Goal: Task Accomplishment & Management: Manage account settings

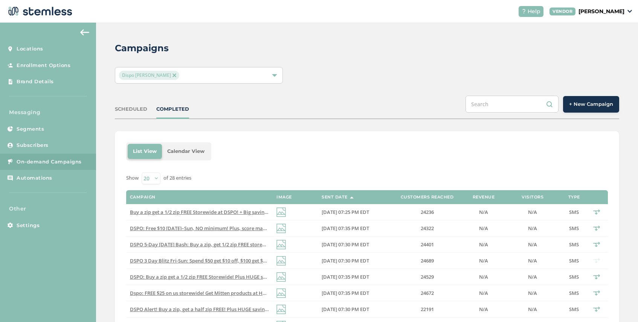
scroll to position [5, 0]
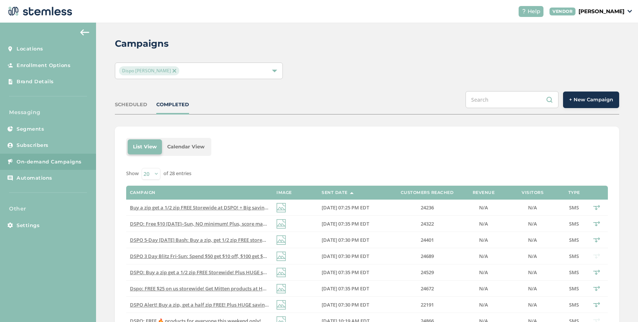
click at [577, 106] on button "+ New Campaign" at bounding box center [591, 100] width 56 height 17
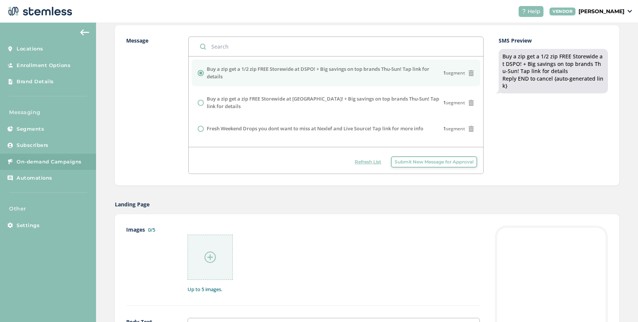
scroll to position [270, 0]
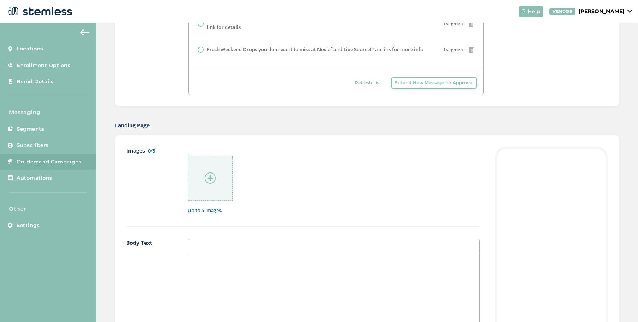
click at [424, 84] on span "Submit New Message for Approval" at bounding box center [434, 82] width 79 height 7
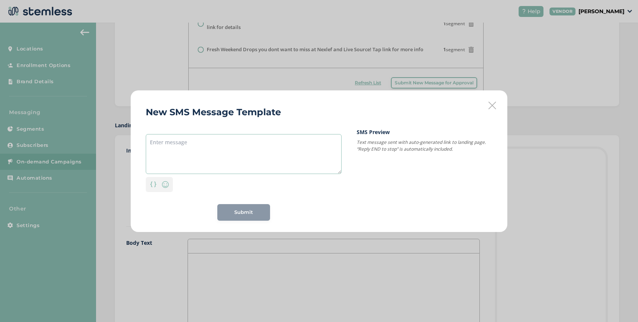
click at [202, 137] on textarea at bounding box center [244, 154] width 196 height 40
paste textarea "You scored double points over [DATE] weekend 🎉 Come back to Shangri-La and turn…"
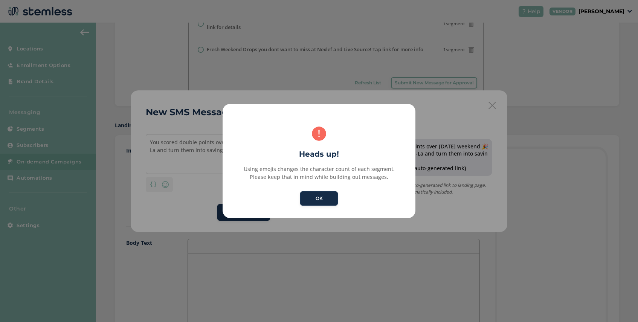
click at [319, 194] on button "OK" at bounding box center [319, 198] width 38 height 14
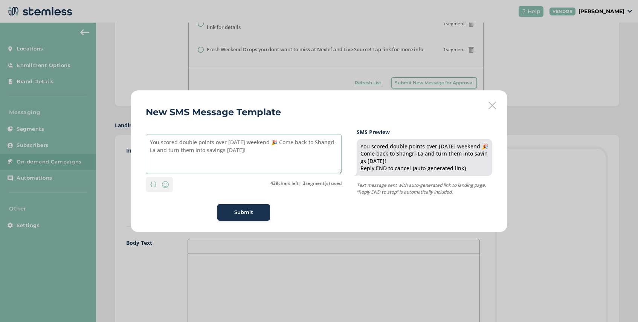
click at [283, 141] on textarea "You scored double points over [DATE] weekend 🎉 Come back to Shangri-La and turn…" at bounding box center [244, 154] width 196 height 40
click at [247, 150] on textarea "You scored double points over [DATE] weekend! Come back to [GEOGRAPHIC_DATA] an…" at bounding box center [244, 154] width 196 height 40
drag, startPoint x: 277, startPoint y: 151, endPoint x: 243, endPoint y: 152, distance: 34.3
click at [243, 152] on textarea "You scored double points over [DATE] weekend! Come back to [GEOGRAPHIC_DATA] an…" at bounding box center [244, 154] width 196 height 40
click at [155, 153] on textarea "You scored double points over [DATE] weekend! Come back to [GEOGRAPHIC_DATA] an…" at bounding box center [244, 154] width 196 height 40
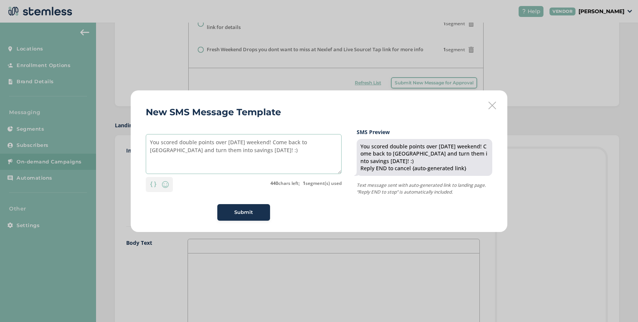
click at [248, 151] on textarea "You scored double points over [DATE] weekend! Come back to [GEOGRAPHIC_DATA] an…" at bounding box center [244, 154] width 196 height 40
type textarea "You scored double points over [DATE] weekend! Come back to [GEOGRAPHIC_DATA] an…"
click at [239, 215] on span "Submit" at bounding box center [243, 213] width 19 height 8
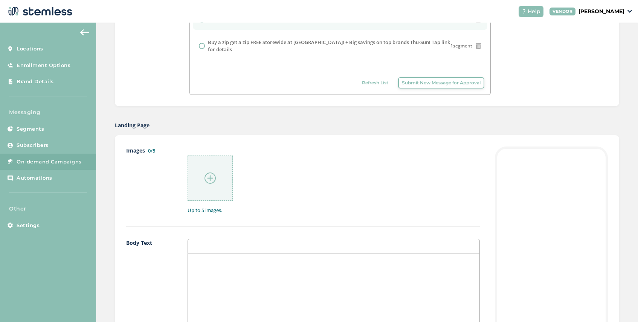
click at [421, 83] on span "Submit New Message for Approval" at bounding box center [441, 82] width 79 height 7
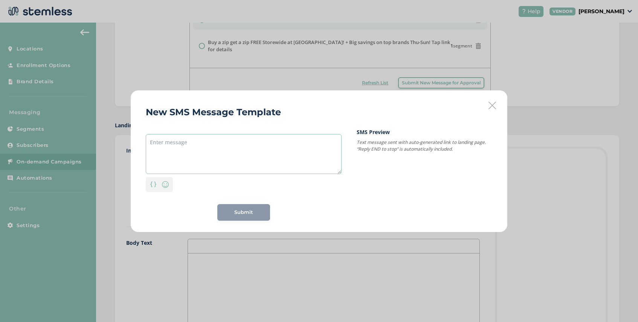
click at [233, 146] on textarea at bounding box center [244, 154] width 196 height 40
paste textarea ""M Roses BOGO Madness! [DATE] only get BOGO Free on deli zips, 28 packs and all…"
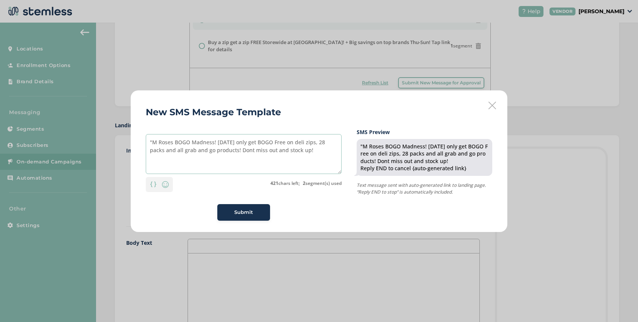
click at [234, 151] on textarea ""M Roses BOGO Madness! [DATE] only get BOGO Free on deli zips, 28 packs and all…" at bounding box center [244, 154] width 196 height 40
click at [153, 142] on textarea ""M Roses BOGO Madness! [DATE] only get BOGO Free on deli zips, 28 packs and all…" at bounding box center [244, 154] width 196 height 40
drag, startPoint x: 172, startPoint y: 143, endPoint x: 134, endPoint y: 137, distance: 38.5
click at [134, 137] on div "New SMS Message Template M Roses BOGO Madness! [DATE] only get BOGO Free on del…" at bounding box center [319, 161] width 377 height 142
drag, startPoint x: 278, startPoint y: 151, endPoint x: 134, endPoint y: 142, distance: 144.2
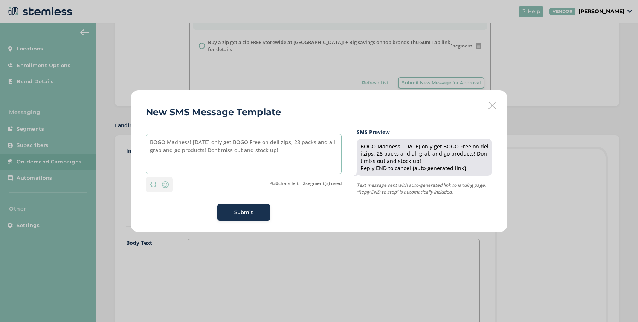
click at [134, 142] on div "New SMS Message Template BOGO Madness! [DATE] only get BOGO Free on deli zips, …" at bounding box center [319, 161] width 377 height 142
paste textarea "on deli zips, 28 packs, and all grab and go products! Stock up while it lasts"
drag, startPoint x: 190, startPoint y: 151, endPoint x: 168, endPoint y: 151, distance: 22.2
click at [168, 151] on textarea "BOGO Madness! [DATE] only get BOGO on deli zips, 28 packs, and all grab and go …" at bounding box center [244, 154] width 196 height 40
drag, startPoint x: 241, startPoint y: 150, endPoint x: 147, endPoint y: 143, distance: 94.5
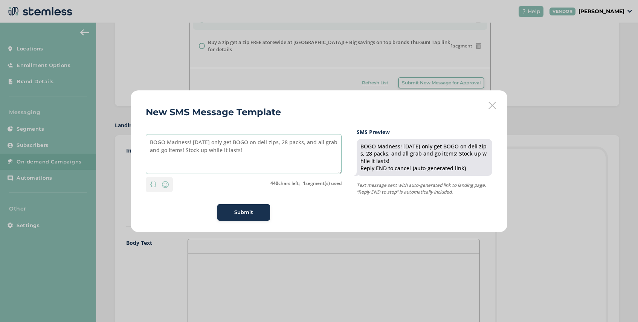
click at [147, 143] on textarea "BOGO Madness! [DATE] only get BOGO on deli zips, 28 packs, and all grab and go …" at bounding box center [244, 154] width 196 height 40
type textarea "BOGO Madness! [DATE] only get BOGO on deli zips, 28 packs, and all grab and go …"
click at [260, 157] on textarea "BOGO Madness! [DATE] only get BOGO on deli zips, 28 packs, and all grab and go …" at bounding box center [244, 154] width 196 height 40
click at [245, 211] on span "Submit" at bounding box center [243, 213] width 19 height 8
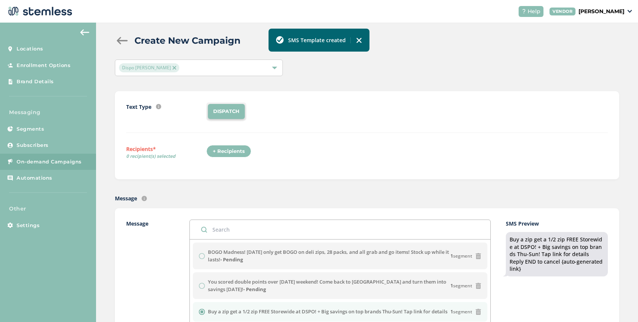
scroll to position [0, 0]
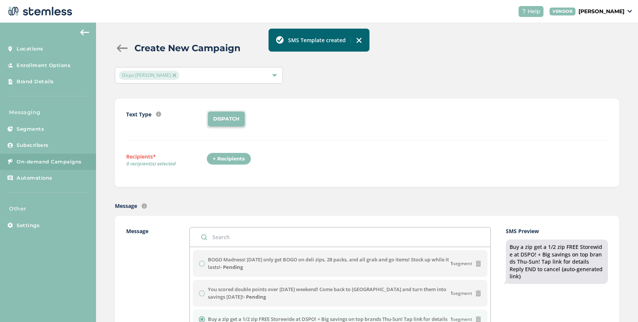
click at [120, 50] on div at bounding box center [122, 48] width 15 height 8
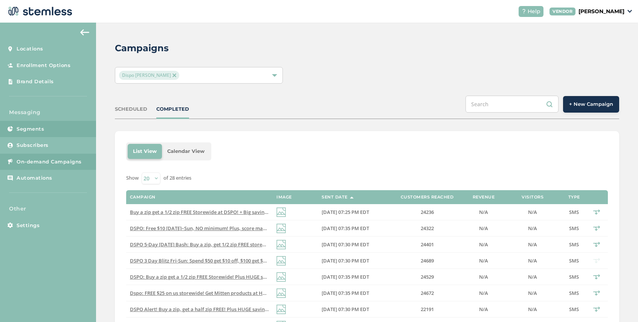
click at [47, 134] on link "Segments" at bounding box center [48, 129] width 96 height 17
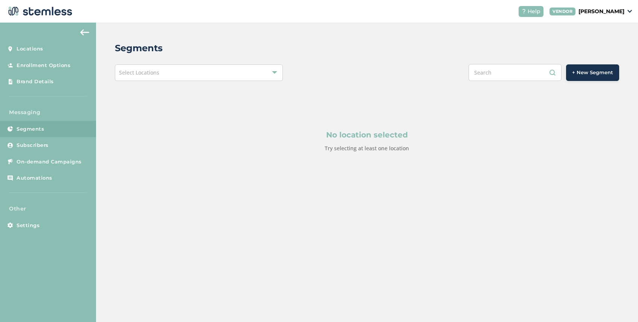
click at [223, 72] on div "Select Locations" at bounding box center [199, 72] width 168 height 17
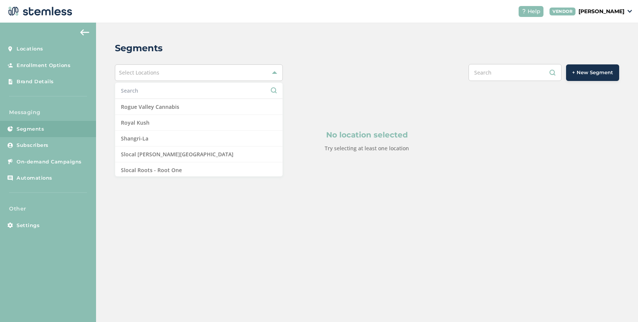
scroll to position [631, 0]
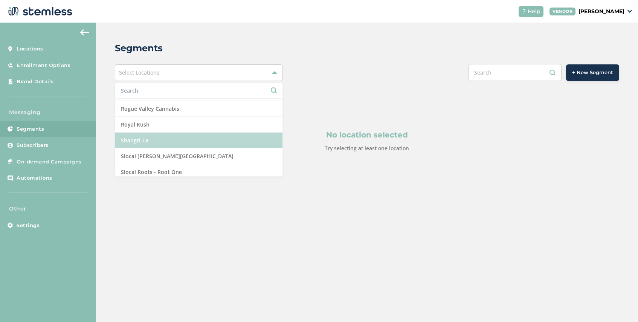
click at [162, 140] on li "Shangri-La" at bounding box center [198, 141] width 167 height 16
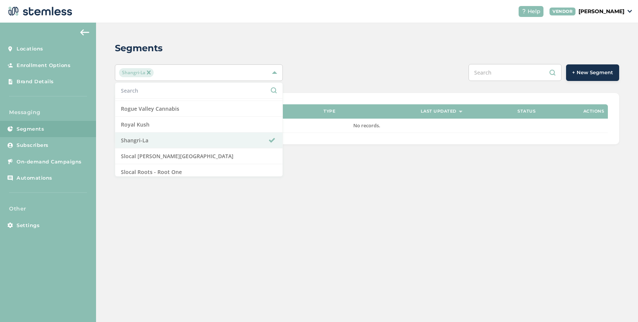
click at [357, 146] on div "Segments Shangri-La Select All Amazing Botanicals [PERSON_NAME] Dispensary [GEO…" at bounding box center [367, 93] width 542 height 140
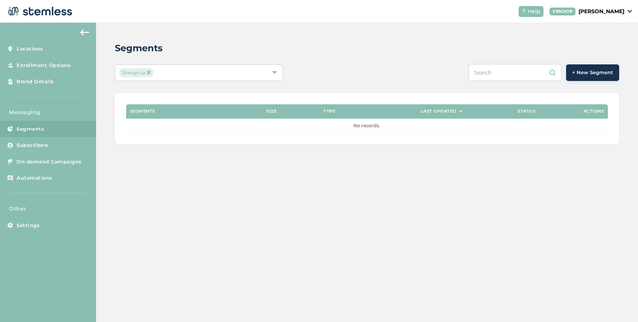
click at [593, 73] on span "+ New Segment" at bounding box center [592, 73] width 41 height 8
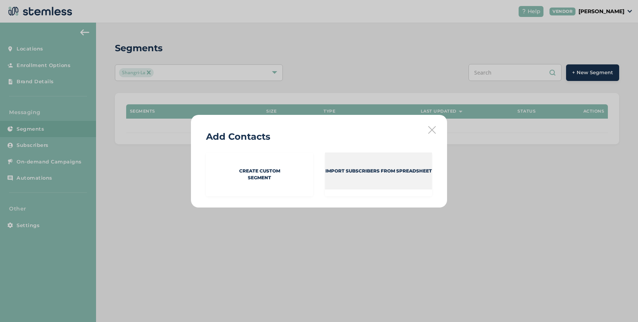
click at [373, 179] on div "Import Subscribers from spreadsheet" at bounding box center [378, 171] width 107 height 37
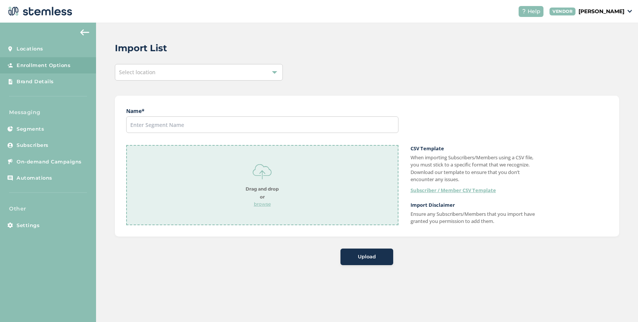
click at [178, 74] on div "Select location" at bounding box center [199, 72] width 168 height 17
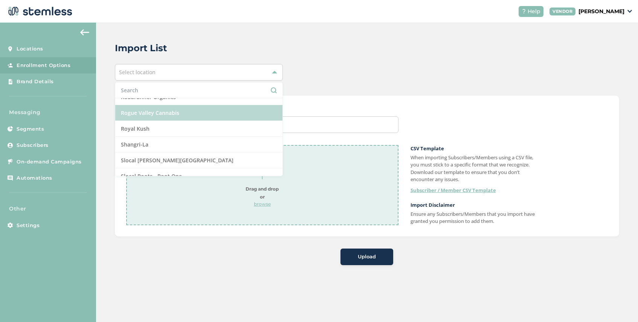
scroll to position [623, 0]
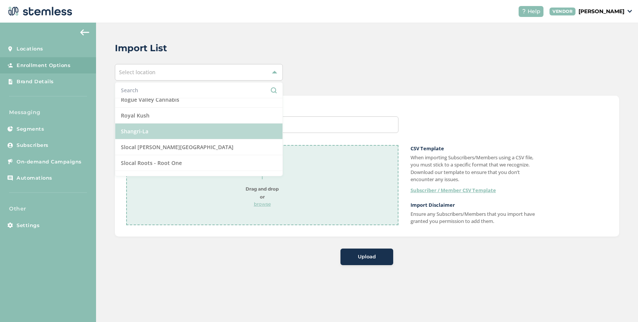
click at [161, 131] on li "Shangri-La" at bounding box center [198, 132] width 167 height 16
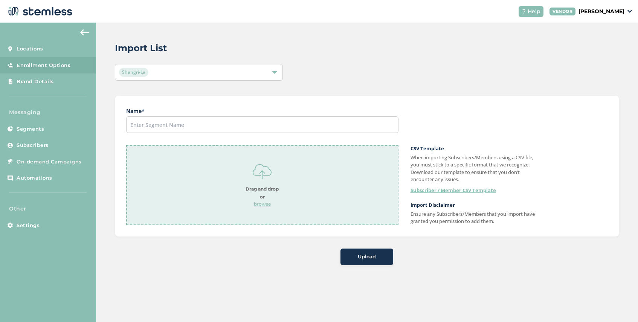
click at [262, 96] on div "Name * Drag and drop or browse CSV Template When importing Subscribers/Members …" at bounding box center [367, 166] width 504 height 141
click at [182, 125] on input "text" at bounding box center [262, 124] width 272 height 17
type input "S"
drag, startPoint x: 139, startPoint y: 126, endPoint x: 113, endPoint y: 126, distance: 25.6
click at [113, 126] on div "Import List Shangri-La Name * MO Superstore Drag and drop or browse CSV Templat…" at bounding box center [367, 153] width 542 height 261
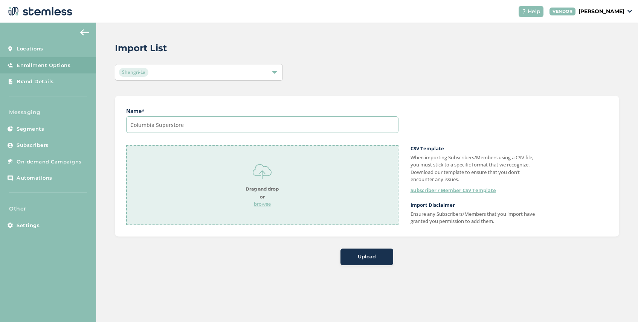
type input "Columbia Superstore"
click at [258, 203] on p "browse" at bounding box center [262, 204] width 33 height 7
click at [358, 261] on button "Upload" at bounding box center [366, 257] width 53 height 17
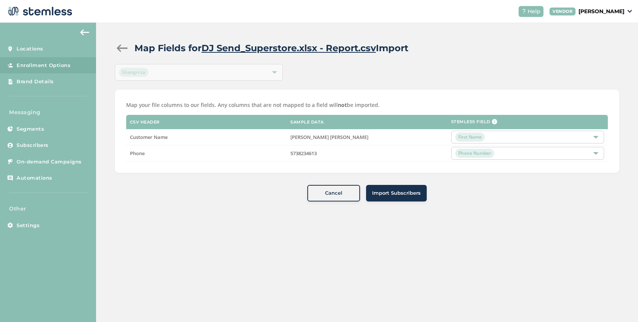
click at [393, 192] on span "Import Subscribers" at bounding box center [396, 193] width 49 height 8
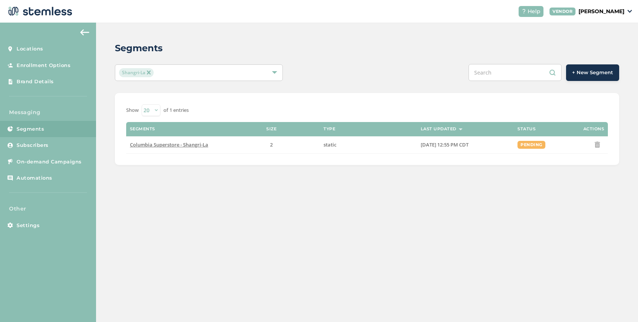
click at [149, 74] on img at bounding box center [149, 72] width 4 height 4
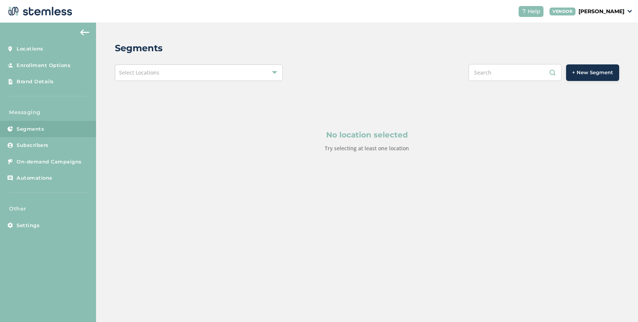
click at [209, 72] on div "Select Locations" at bounding box center [199, 72] width 168 height 17
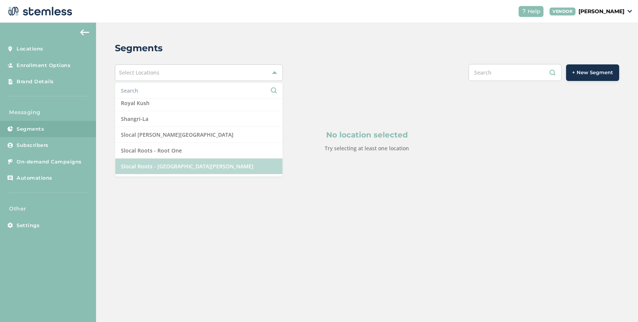
scroll to position [645, 0]
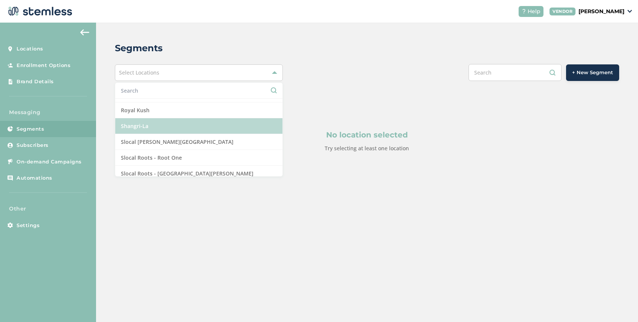
click at [171, 124] on li "Shangri-La" at bounding box center [198, 126] width 167 height 16
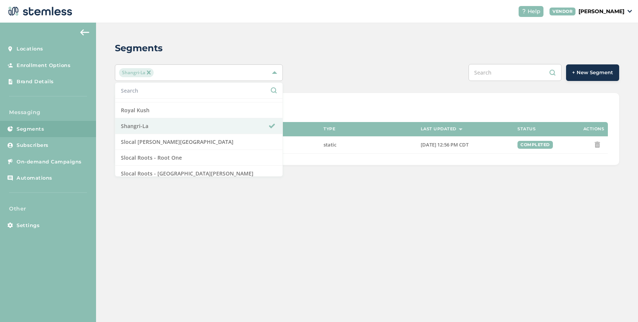
click at [596, 69] on span "+ New Segment" at bounding box center [592, 73] width 41 height 8
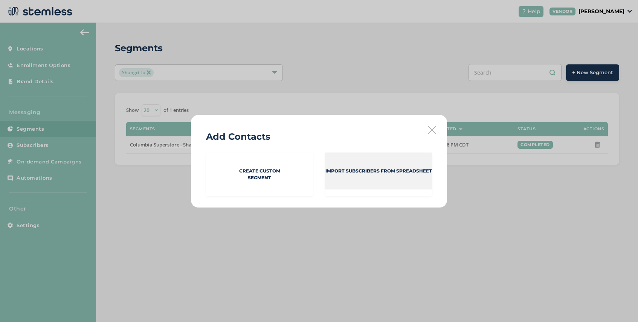
click at [352, 168] on p "Import Subscribers from spreadsheet" at bounding box center [378, 171] width 107 height 7
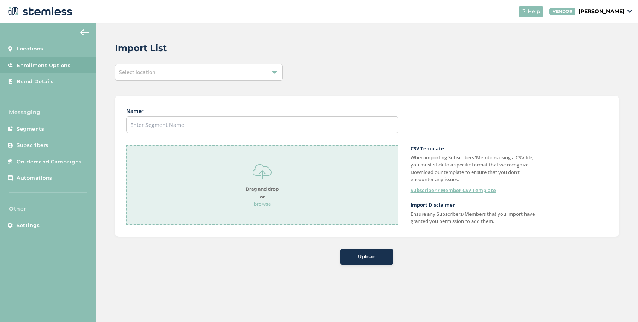
click at [200, 70] on div "Select location" at bounding box center [199, 72] width 168 height 17
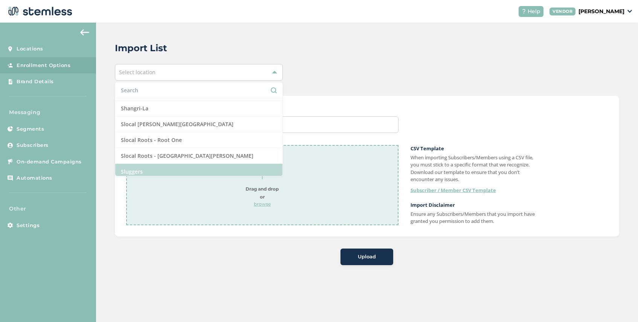
scroll to position [645, 0]
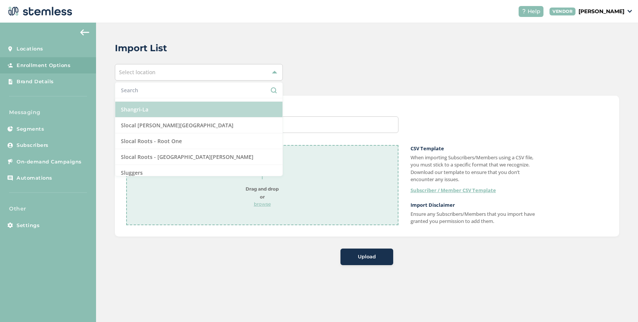
click at [177, 115] on li "Shangri-La" at bounding box center [198, 110] width 167 height 16
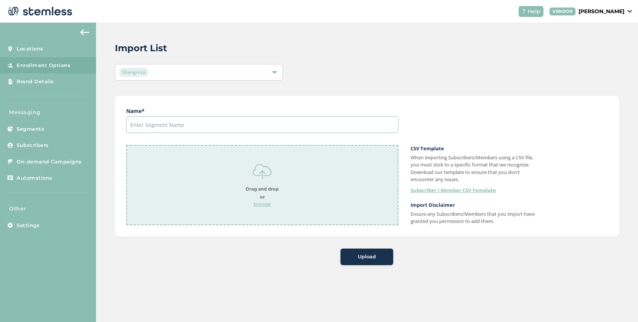
click at [190, 124] on input "text" at bounding box center [262, 124] width 272 height 17
drag, startPoint x: 185, startPoint y: 124, endPoint x: 160, endPoint y: 127, distance: 25.0
click at [160, 127] on input "Columbia Superstore" at bounding box center [262, 124] width 272 height 17
type input "Columbia South"
click at [268, 202] on p "browse" at bounding box center [262, 204] width 33 height 7
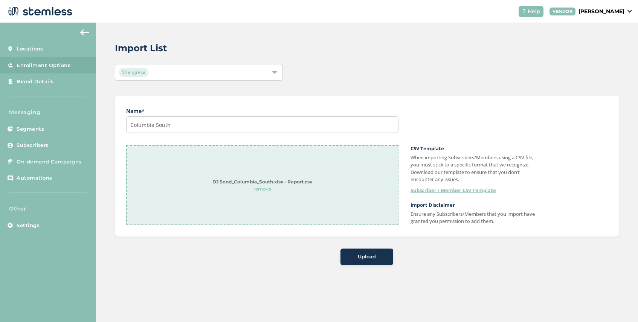
click at [369, 251] on button "Upload" at bounding box center [366, 257] width 53 height 17
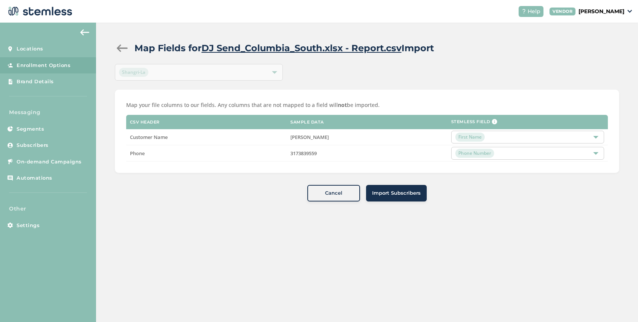
click at [395, 192] on span "Import Subscribers" at bounding box center [396, 193] width 49 height 8
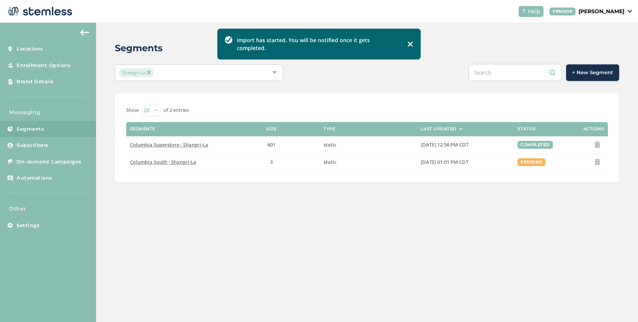
click at [602, 71] on span "+ New Segment" at bounding box center [592, 73] width 41 height 8
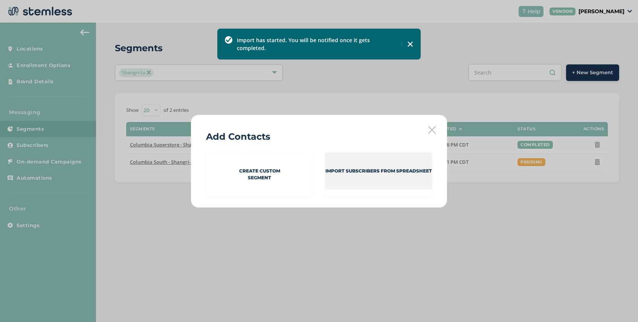
click at [366, 175] on div "Import Subscribers from spreadsheet" at bounding box center [378, 171] width 107 height 37
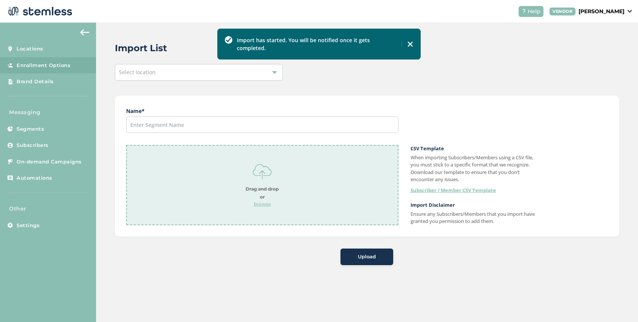
click at [163, 72] on div "Select location" at bounding box center [199, 72] width 168 height 17
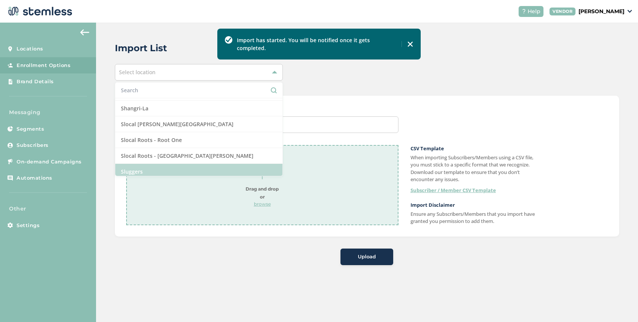
scroll to position [641, 0]
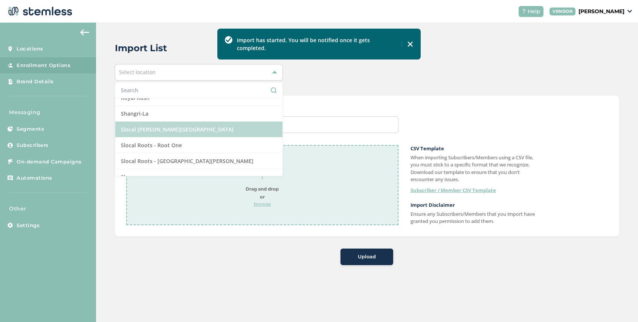
click at [162, 122] on li "Slocal [PERSON_NAME][GEOGRAPHIC_DATA]" at bounding box center [198, 130] width 167 height 16
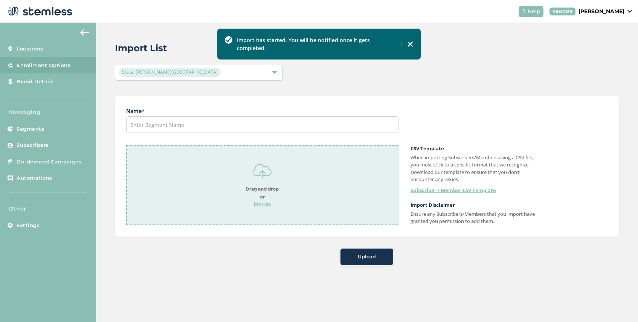
click at [180, 73] on span "Slocal [PERSON_NAME][GEOGRAPHIC_DATA]" at bounding box center [170, 72] width 102 height 9
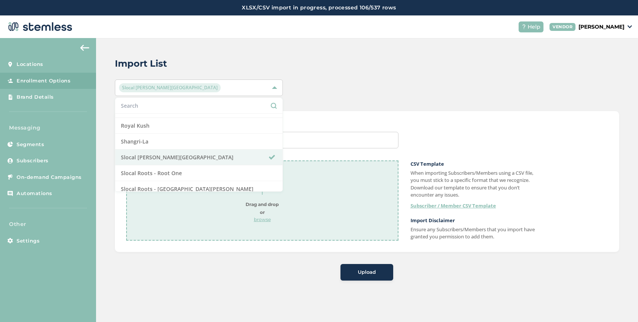
scroll to position [621, 0]
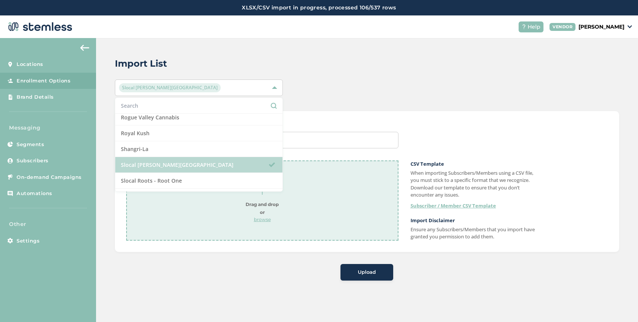
click at [156, 167] on li "Slocal [PERSON_NAME][GEOGRAPHIC_DATA]" at bounding box center [198, 165] width 167 height 16
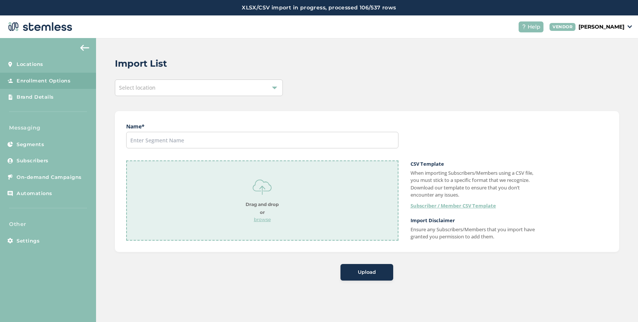
click at [162, 87] on div "Select location" at bounding box center [199, 87] width 168 height 17
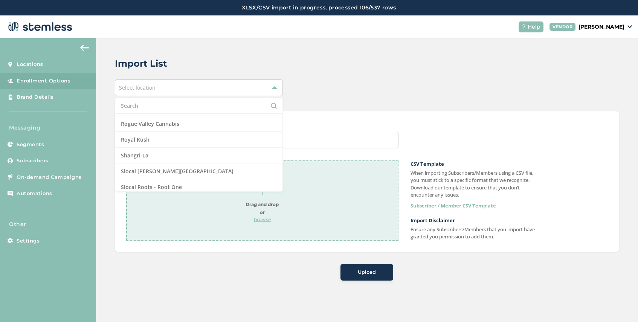
scroll to position [614, 0]
click at [155, 157] on li "Shangri-La" at bounding box center [198, 156] width 167 height 16
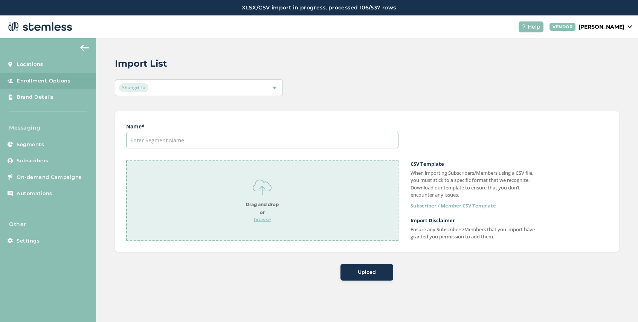
click at [186, 141] on input "text" at bounding box center [262, 140] width 272 height 17
type input "[GEOGRAPHIC_DATA]"
click at [258, 219] on p "browse" at bounding box center [262, 219] width 33 height 7
click at [367, 273] on span "Upload" at bounding box center [367, 273] width 18 height 8
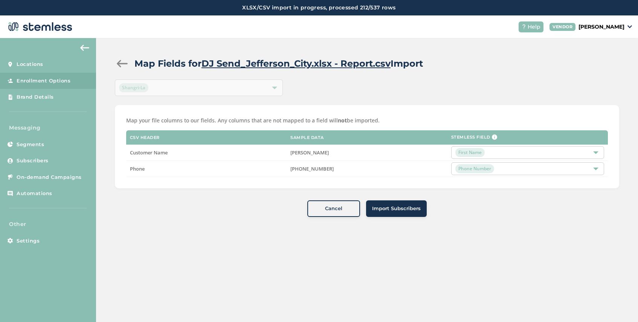
click at [386, 210] on span "Import Subscribers" at bounding box center [396, 209] width 49 height 8
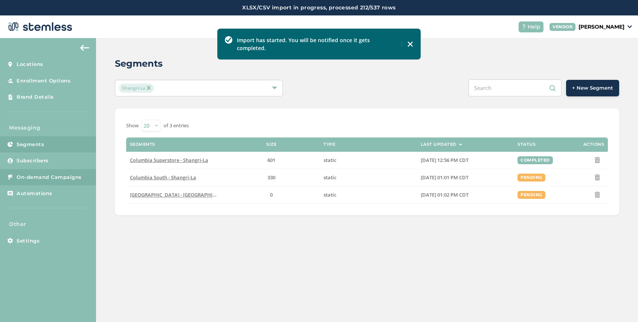
click at [47, 180] on span "On-demand Campaigns" at bounding box center [49, 178] width 65 height 8
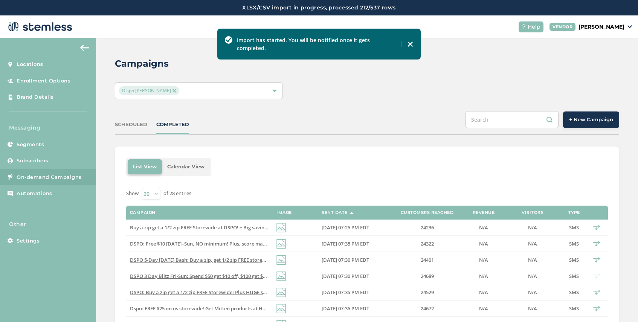
click at [173, 90] on img at bounding box center [175, 91] width 4 height 4
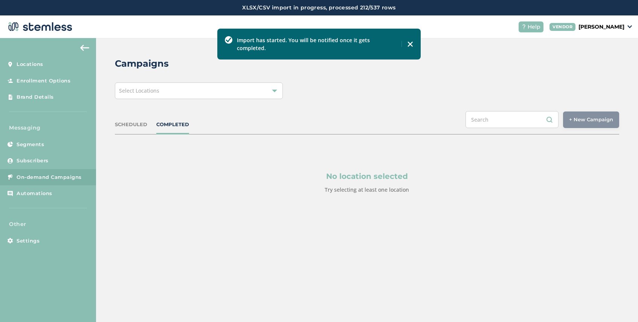
click at [169, 91] on div "Select Locations" at bounding box center [199, 90] width 168 height 17
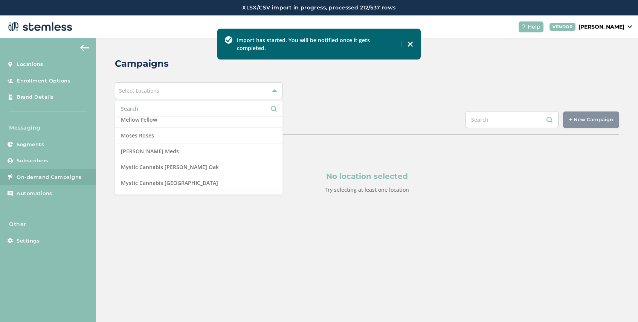
scroll to position [482, 0]
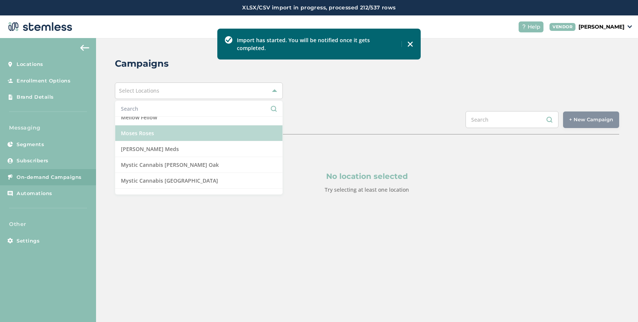
click at [165, 133] on li "Moses Roses" at bounding box center [198, 133] width 167 height 16
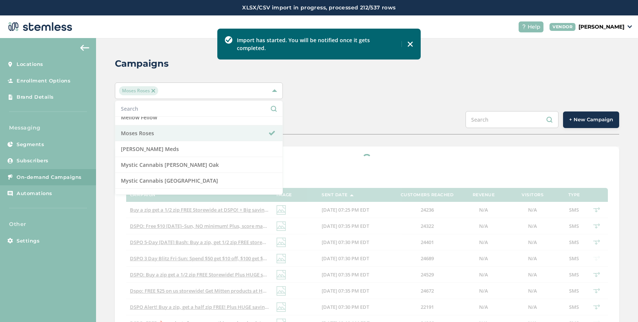
click at [344, 102] on div "Campaigns Moses Roses Select All Amazing Botanicals [PERSON_NAME] Dispensary [G…" at bounding box center [367, 297] width 542 height 518
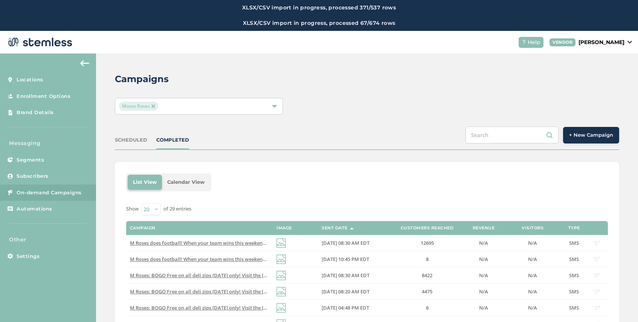
click at [587, 135] on span "+ New Campaign" at bounding box center [591, 135] width 44 height 8
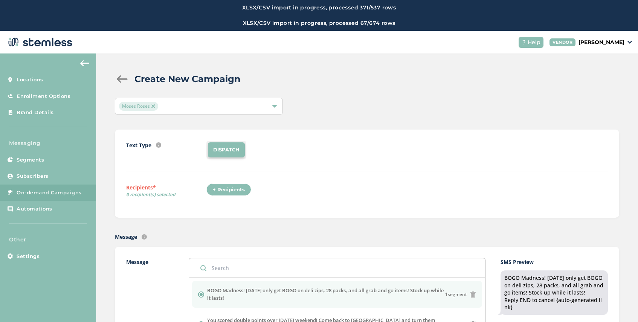
click at [223, 186] on div "+ Recipients" at bounding box center [228, 189] width 45 height 13
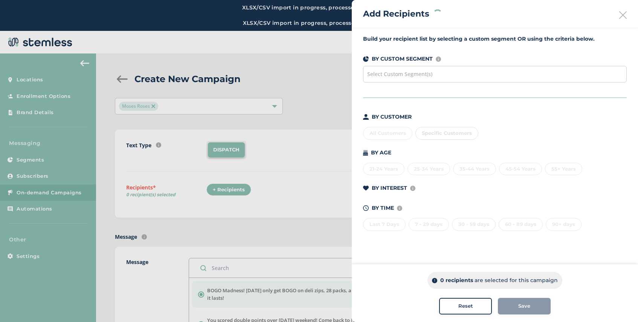
click at [406, 73] on span "Select Custom Segment(s)" at bounding box center [399, 73] width 65 height 7
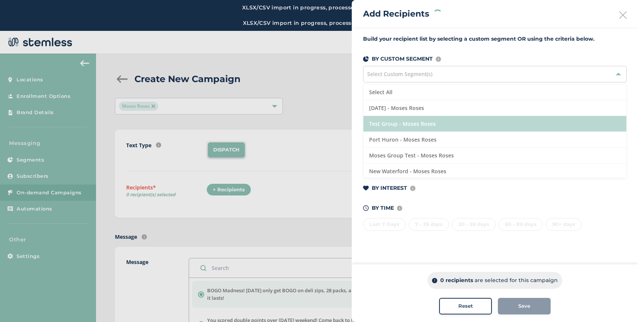
click at [421, 127] on li "Test Group - Moses Roses" at bounding box center [494, 124] width 263 height 16
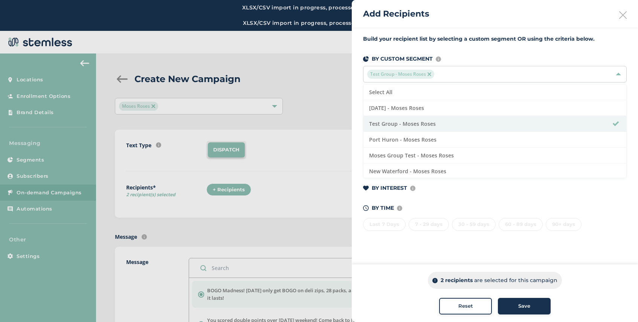
click at [516, 302] on div "Save" at bounding box center [524, 306] width 41 height 8
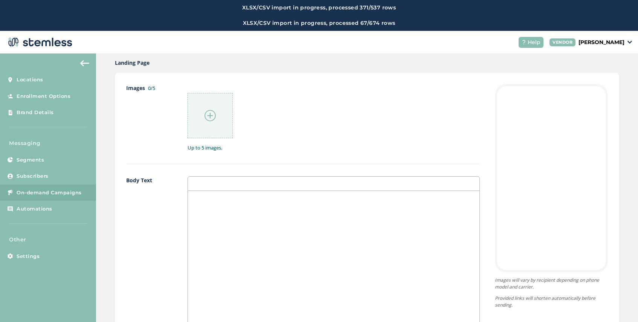
scroll to position [435, 0]
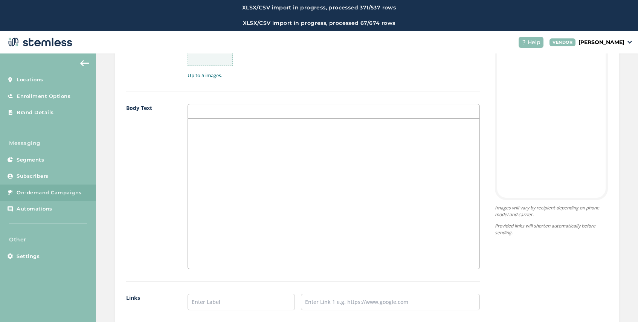
click at [235, 147] on div at bounding box center [334, 194] width 292 height 150
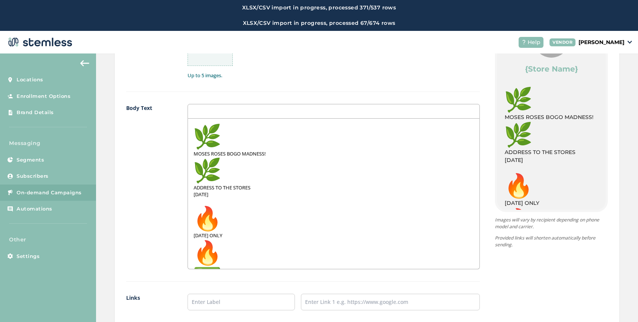
click at [222, 141] on span "MOSES ROSES BOGO MADNESS!" at bounding box center [334, 153] width 280 height 61
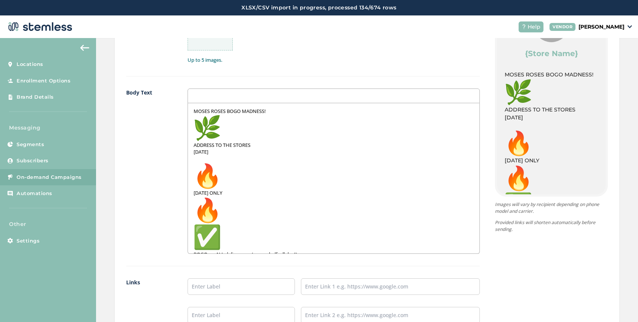
click at [225, 135] on span "MOSES ROSES BOGO MADNESS!" at bounding box center [334, 125] width 280 height 34
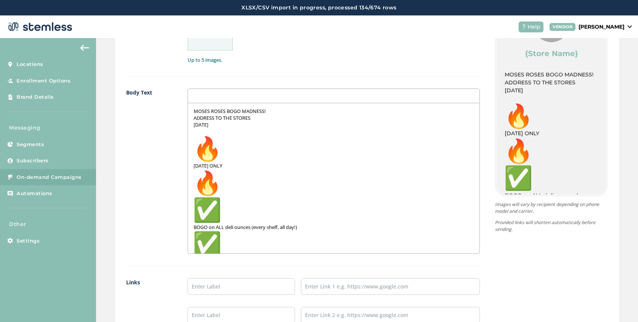
click at [217, 153] on img at bounding box center [207, 148] width 27 height 27
click at [217, 151] on img at bounding box center [207, 148] width 27 height 27
click at [212, 180] on img at bounding box center [207, 182] width 27 height 27
click at [216, 181] on img at bounding box center [207, 182] width 27 height 27
click at [220, 209] on img at bounding box center [207, 210] width 27 height 27
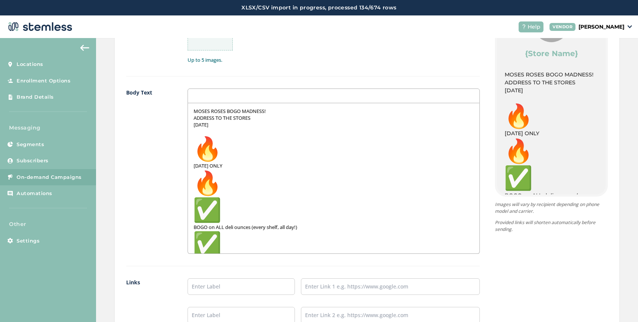
click at [223, 210] on span "BOGO on ALL deli ounces (every shelf, all day!)" at bounding box center [334, 214] width 280 height 34
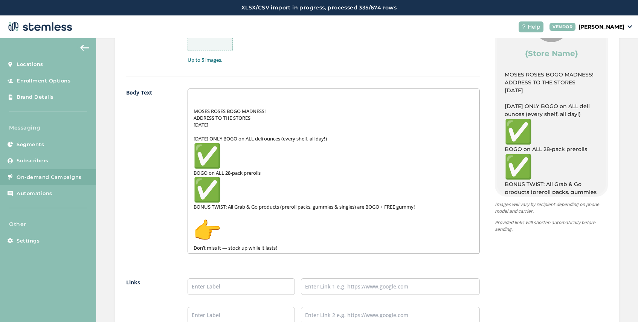
click at [195, 112] on span "MOSES ROSES BOGO MADNESS!" at bounding box center [230, 111] width 72 height 7
drag, startPoint x: 253, startPoint y: 118, endPoint x: 190, endPoint y: 118, distance: 63.7
click at [190, 118] on div "MOSES ROSES BOGO MADNESS! ADDRESS TO THE STORES [DATE] [DATE] ONLY BOGO on ALL …" at bounding box center [334, 178] width 292 height 150
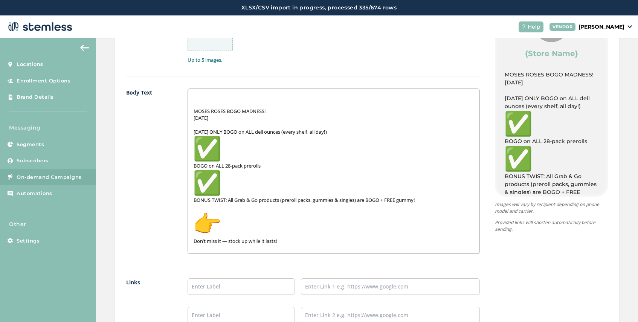
click at [194, 119] on span "[DATE]" at bounding box center [201, 118] width 15 height 7
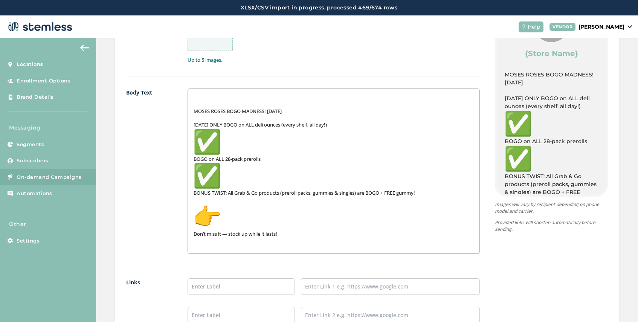
click at [195, 195] on span "BONUS TWIST: All Grab & Go products (preroll packs, gummies & singles) are BOGO…" at bounding box center [334, 179] width 280 height 34
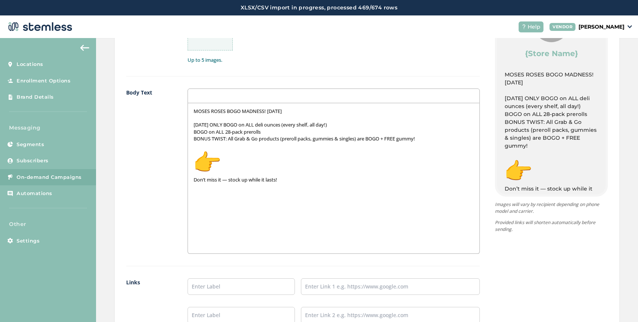
click at [195, 182] on span "Don’t miss it — stock up while it lasts!" at bounding box center [334, 166] width 280 height 34
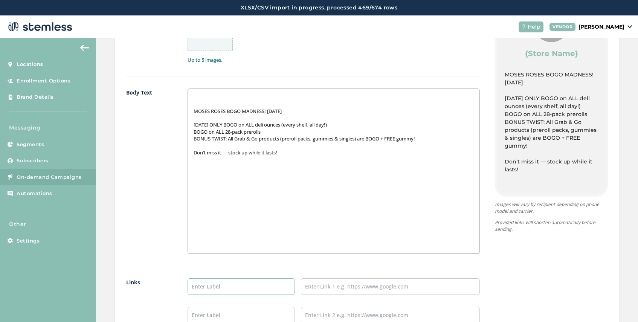
click at [217, 282] on input "text" at bounding box center [241, 286] width 107 height 17
type input "Port Huron Menu"
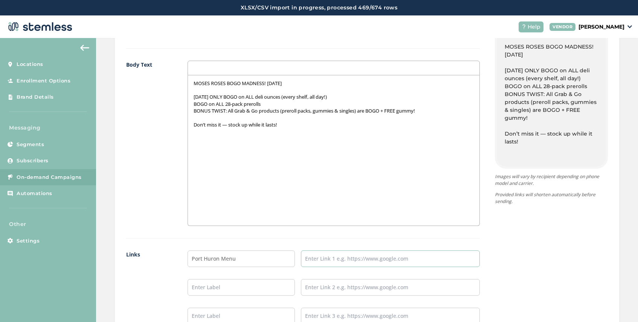
click at [327, 255] on input "text" at bounding box center [390, 258] width 179 height 17
type input "[URL][DOMAIN_NAME]"
click at [241, 287] on input "text" at bounding box center [241, 287] width 107 height 17
type input "S"
type input "Waterford Menu"
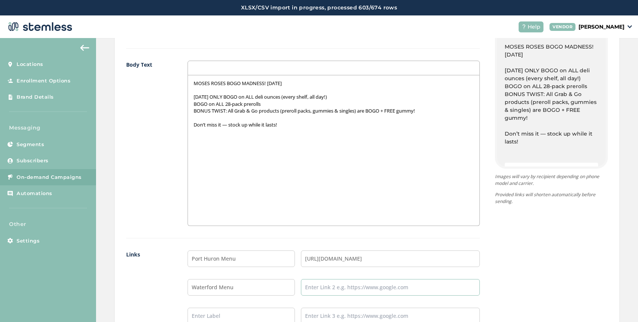
click at [341, 287] on input "text" at bounding box center [390, 287] width 179 height 17
drag, startPoint x: 445, startPoint y: 288, endPoint x: 415, endPoint y: 290, distance: 30.2
click at [415, 290] on input "[URL][DOMAIN_NAME]" at bounding box center [390, 287] width 179 height 17
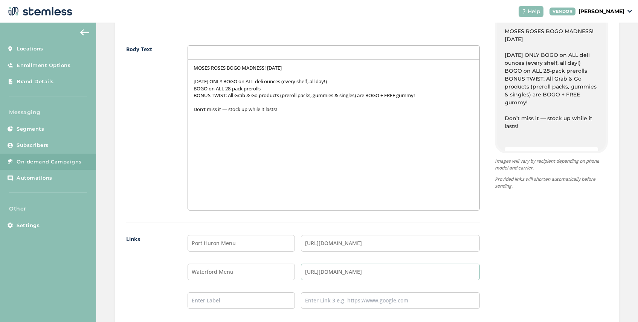
click at [449, 274] on input "[URL][DOMAIN_NAME]" at bounding box center [390, 272] width 179 height 17
drag, startPoint x: 443, startPoint y: 272, endPoint x: 299, endPoint y: 271, distance: 143.1
click at [299, 271] on li "Waterford Menu [URL][DOMAIN_NAME]" at bounding box center [334, 272] width 292 height 17
type input "[URL][DOMAIN_NAME]"
click at [156, 239] on label "Links" at bounding box center [149, 278] width 46 height 86
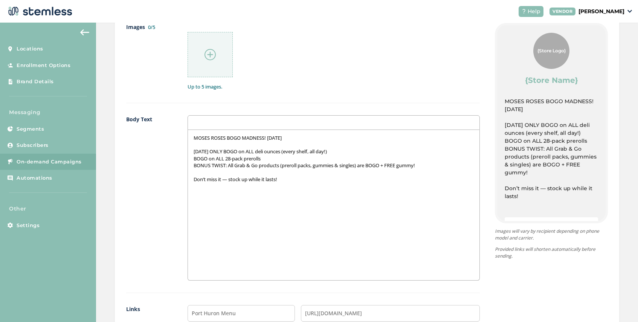
scroll to position [387, 0]
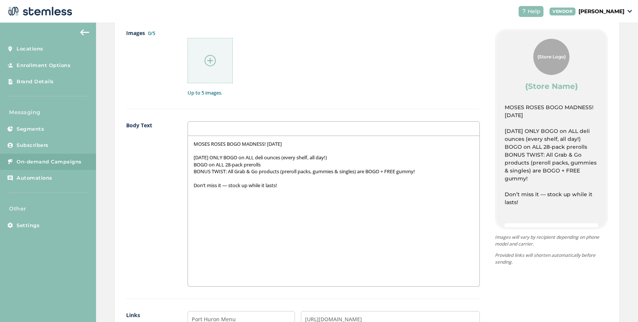
click at [297, 185] on p "Don’t miss it — stock up while it lasts!" at bounding box center [334, 185] width 280 height 7
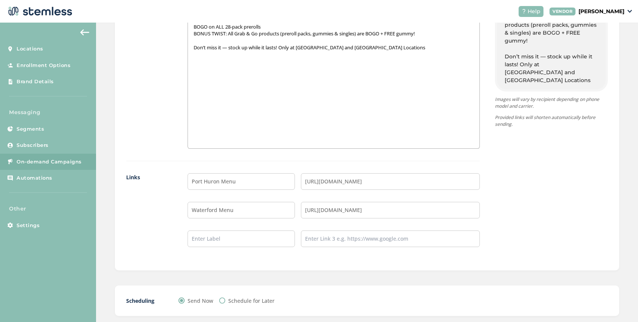
scroll to position [566, 0]
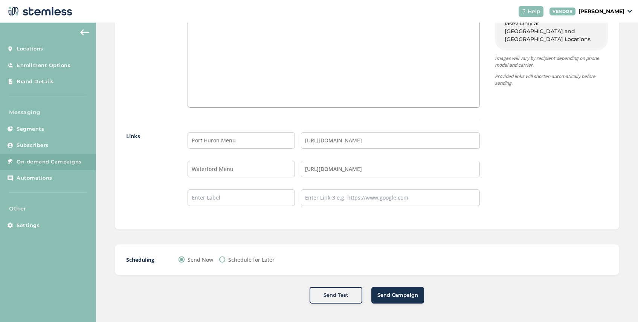
click at [405, 288] on button "Send Campaign" at bounding box center [397, 295] width 53 height 17
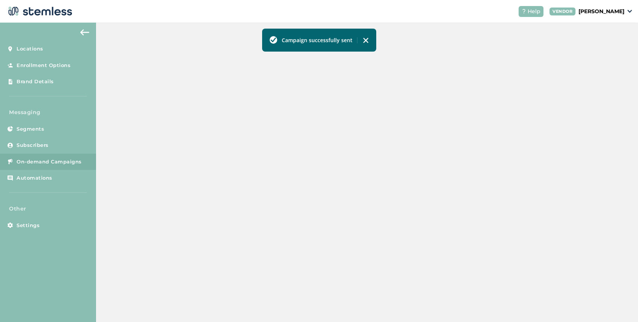
scroll to position [258, 0]
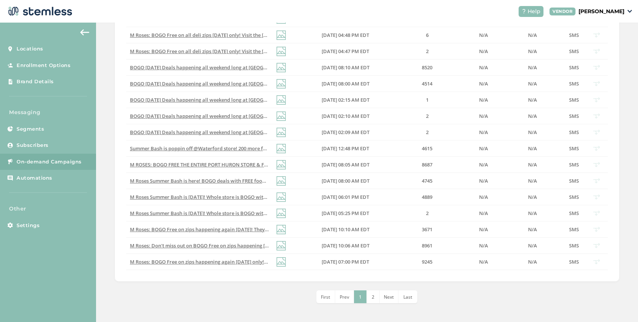
click at [82, 35] on img at bounding box center [84, 32] width 9 height 6
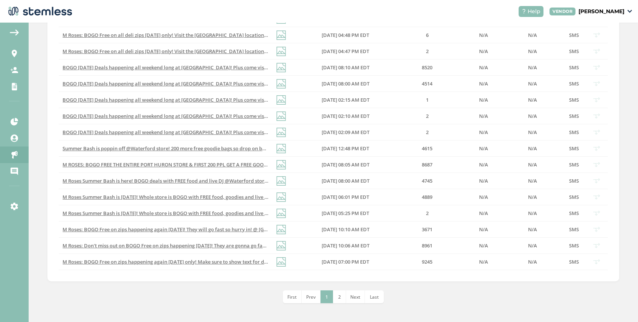
click at [18, 31] on img at bounding box center [14, 32] width 9 height 6
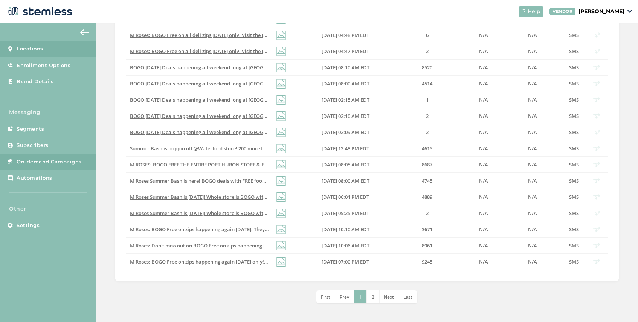
click at [64, 47] on link "Locations" at bounding box center [48, 49] width 96 height 17
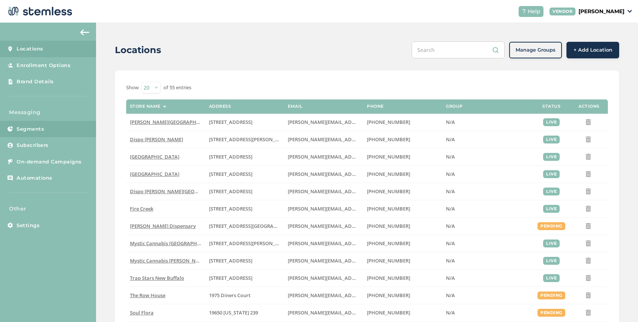
click at [65, 128] on link "Segments" at bounding box center [48, 129] width 96 height 17
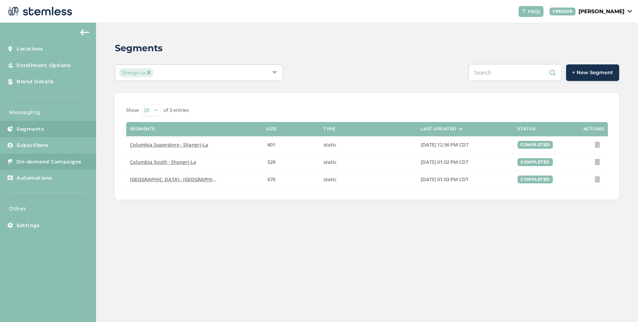
click at [56, 163] on span "On-demand Campaigns" at bounding box center [49, 162] width 65 height 8
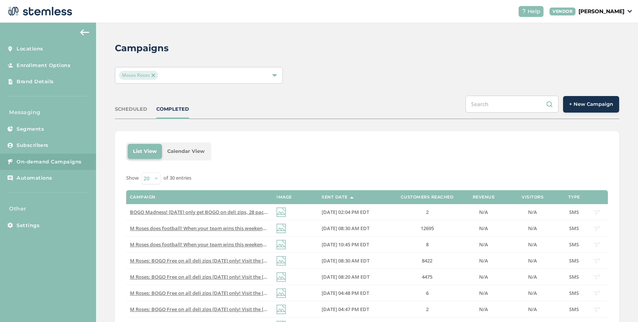
click at [154, 75] on img at bounding box center [153, 75] width 4 height 4
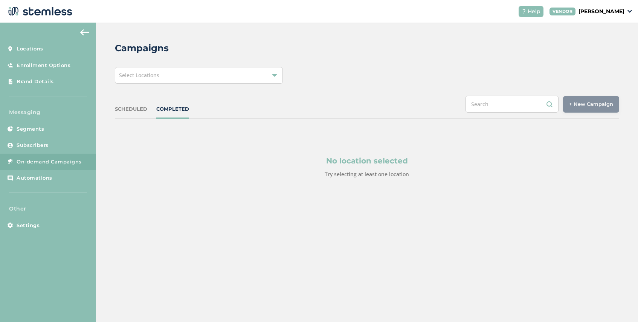
click at [168, 76] on div "Select Locations" at bounding box center [199, 75] width 168 height 17
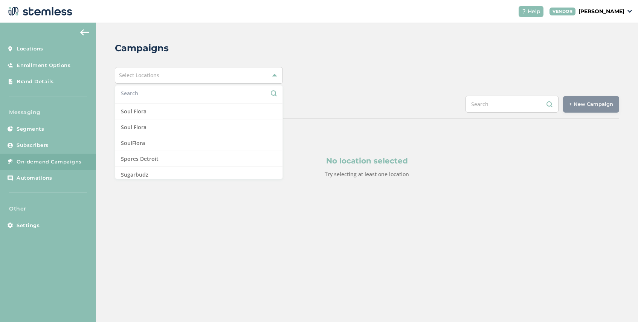
scroll to position [763, 0]
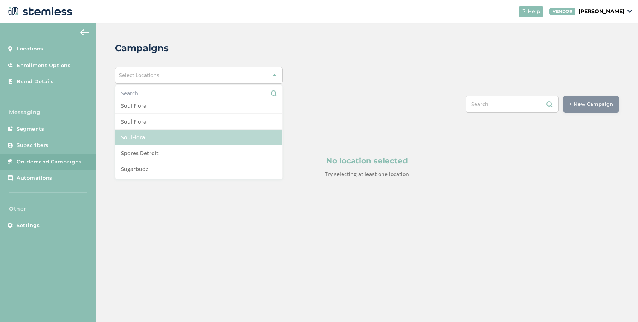
click at [161, 136] on li "SoulFlora" at bounding box center [198, 138] width 167 height 16
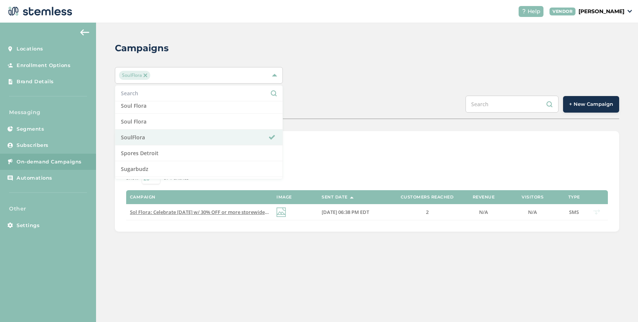
click at [321, 161] on div "List View Calendar View Show 20 50 100 of 1 entries Campaign Image Sent Date Cu…" at bounding box center [367, 181] width 504 height 101
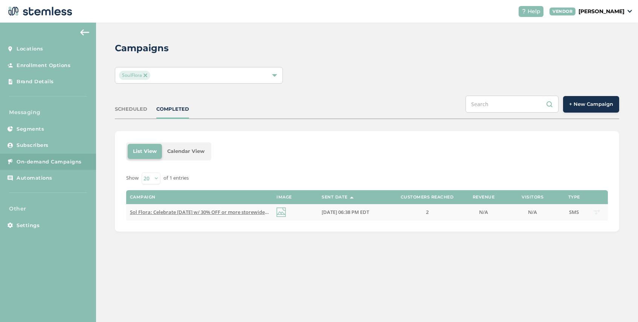
click at [198, 211] on span "Sol Flora: Celebrate [DATE] w/ 30% OFF or more storewide [DATE] ONLY! Pre-order…" at bounding box center [347, 212] width 435 height 7
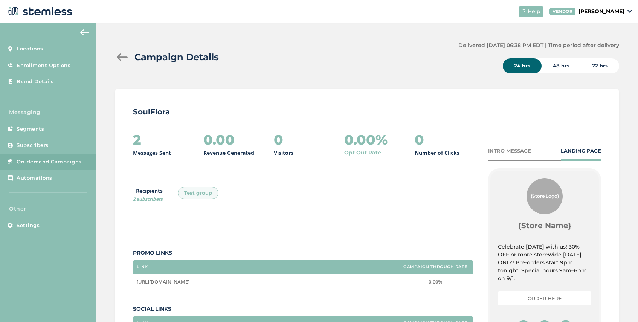
click at [124, 57] on div at bounding box center [122, 57] width 15 height 8
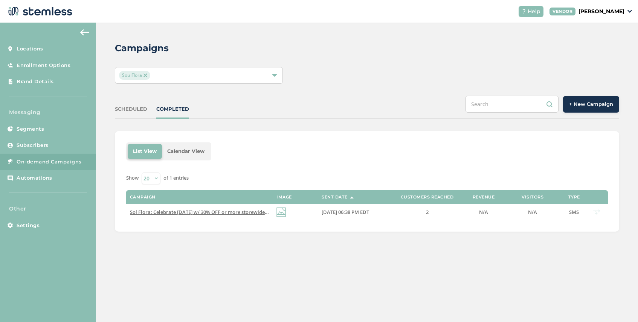
click at [586, 106] on span "+ New Campaign" at bounding box center [591, 105] width 44 height 8
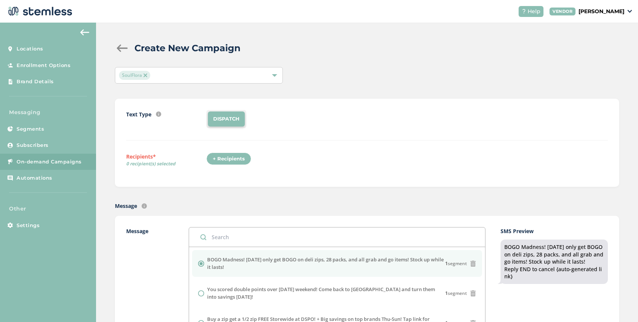
click at [146, 75] on img at bounding box center [146, 75] width 4 height 4
click at [167, 75] on div "Select Locations" at bounding box center [199, 75] width 168 height 17
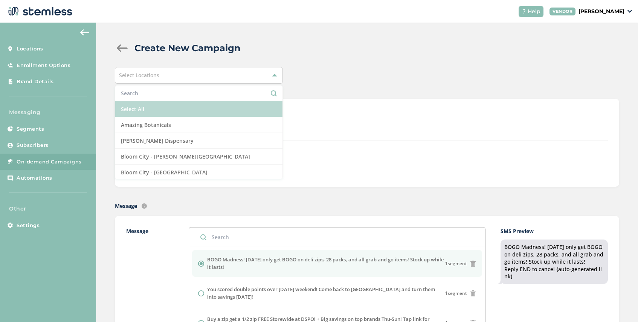
click at [156, 114] on li "Select All" at bounding box center [198, 109] width 167 height 16
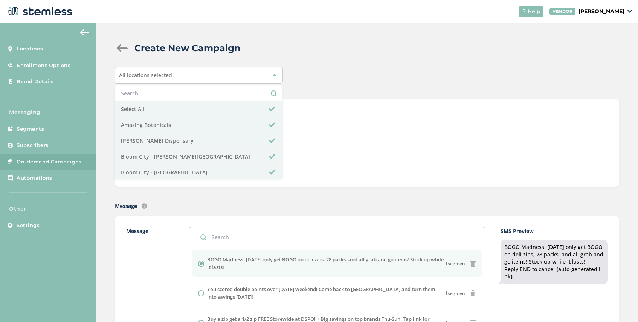
click at [347, 122] on div "DISPATCH" at bounding box center [407, 119] width 402 height 18
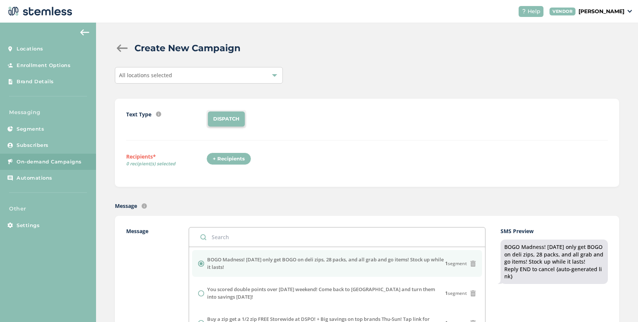
click at [219, 160] on div "+ Recipients" at bounding box center [228, 159] width 45 height 13
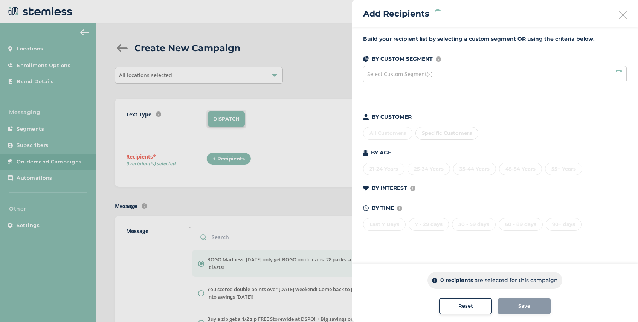
click at [250, 133] on div at bounding box center [319, 161] width 638 height 322
click at [622, 17] on icon at bounding box center [623, 15] width 8 height 8
click at [286, 115] on div at bounding box center [319, 161] width 638 height 322
click at [302, 147] on div at bounding box center [319, 161] width 638 height 322
click at [621, 12] on icon at bounding box center [623, 15] width 8 height 8
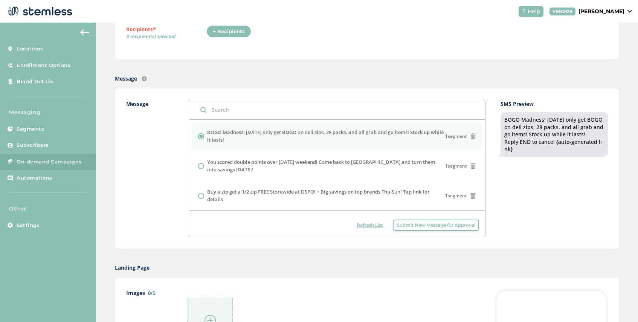
scroll to position [134, 0]
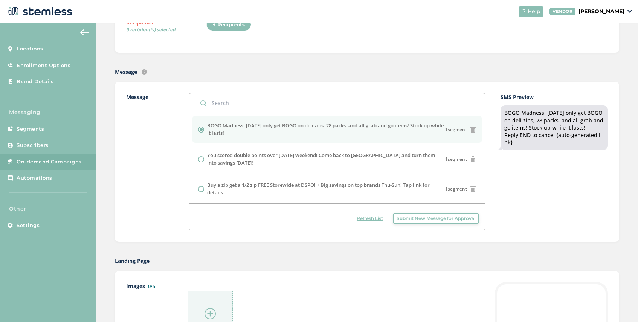
click at [412, 222] on button "Submit New Message for Approval" at bounding box center [436, 218] width 86 height 11
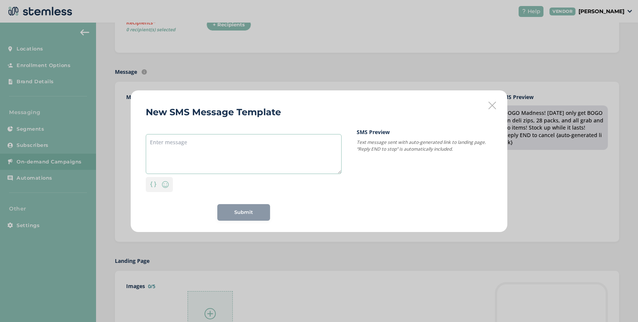
click at [232, 144] on textarea at bounding box center [244, 154] width 196 height 40
paste textarea "SoulFlora: Back to school, back to savings! 🍎✏️ 30% Off Storewide starts tonigh…"
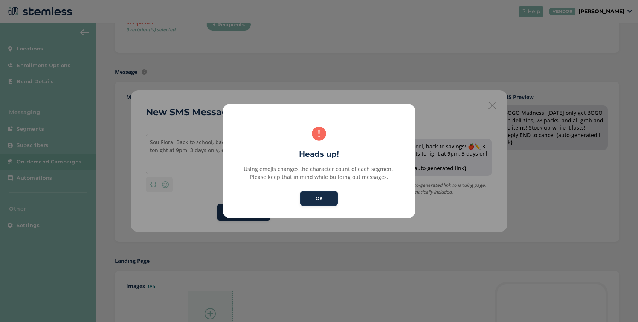
click at [315, 195] on button "OK" at bounding box center [319, 198] width 38 height 14
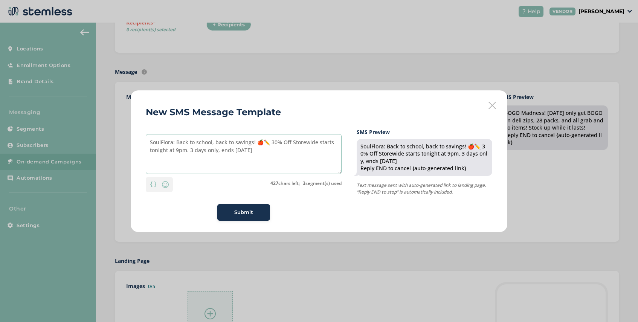
drag, startPoint x: 267, startPoint y: 143, endPoint x: 258, endPoint y: 143, distance: 9.8
click at [258, 143] on textarea "SoulFlora: Back to school, back to savings! 🍎✏️ 30% Off Storewide starts tonigh…" at bounding box center [244, 154] width 196 height 40
click at [160, 143] on textarea "SoulFlora: Back to school, back to savings! 30% Off Storewide starts tonight at…" at bounding box center [244, 154] width 196 height 40
click at [199, 153] on textarea "Sol Flora: Back to school, back to savings! 30% Off Storewide starts tonight at…" at bounding box center [244, 154] width 196 height 40
click at [223, 151] on textarea "Sol Flora: Back to school, back to savings! 30% Off Storewide starts tonight at…" at bounding box center [244, 154] width 196 height 40
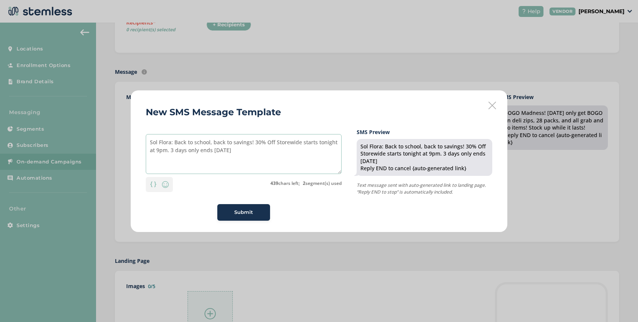
click at [211, 144] on textarea "Sol Flora: Back to school, back to savings! 30% Off Storewide starts tonight at…" at bounding box center [244, 154] width 196 height 40
click at [154, 152] on textarea "Sol Flora: Back to school, back to savings! 30% Off Storewide starts tonight at…" at bounding box center [244, 154] width 196 height 40
type textarea "Sol Flora: Back to school, back to savings! 30% Off Storewide starts tonight @ …"
click at [250, 212] on span "Submit" at bounding box center [243, 213] width 19 height 8
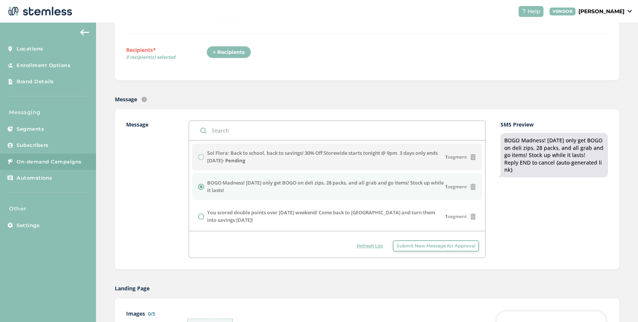
scroll to position [134, 0]
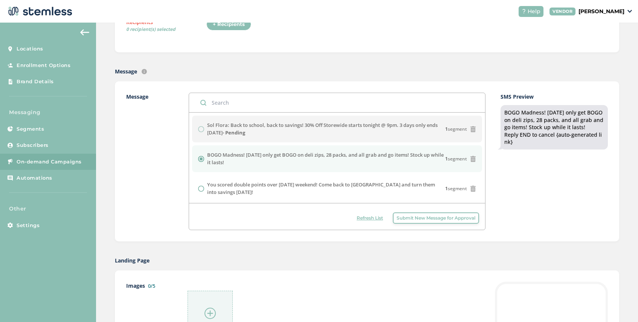
click at [366, 221] on span "Refresh List" at bounding box center [370, 218] width 26 height 7
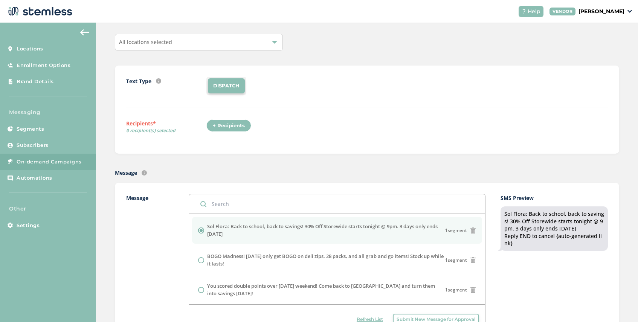
scroll to position [3, 0]
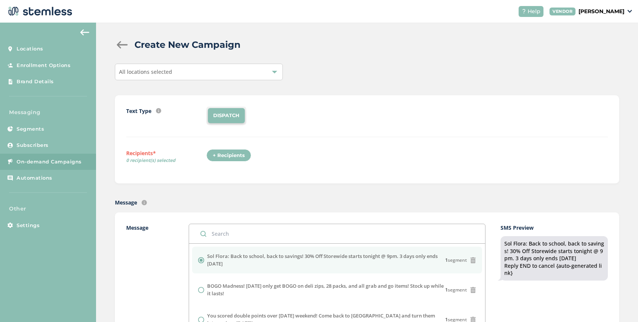
click at [180, 73] on div "All locations selected" at bounding box center [199, 72] width 168 height 17
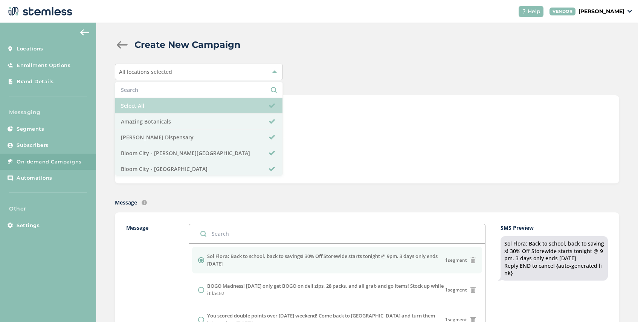
click at [173, 108] on li "Select All" at bounding box center [198, 106] width 167 height 16
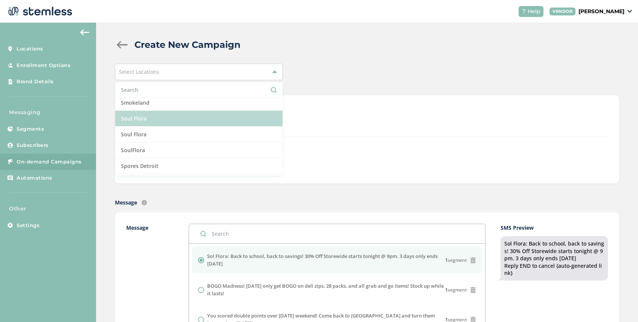
scroll to position [748, 0]
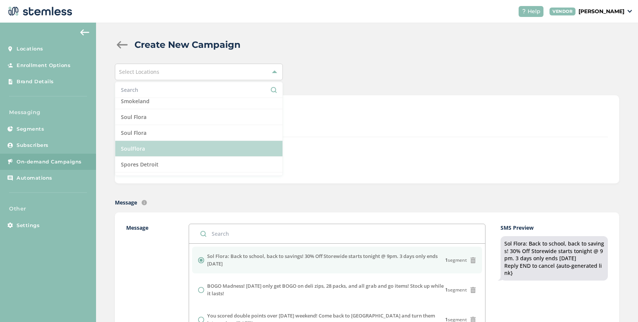
click at [165, 148] on li "SoulFlora" at bounding box center [198, 149] width 167 height 16
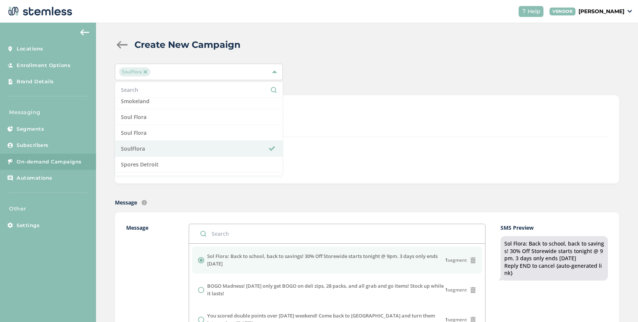
click at [340, 153] on div "+ Recipients" at bounding box center [407, 157] width 402 height 17
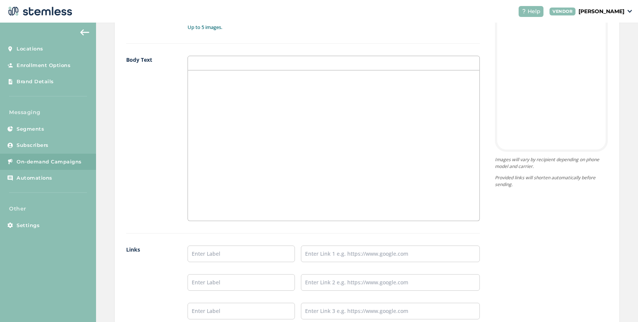
scroll to position [407, 0]
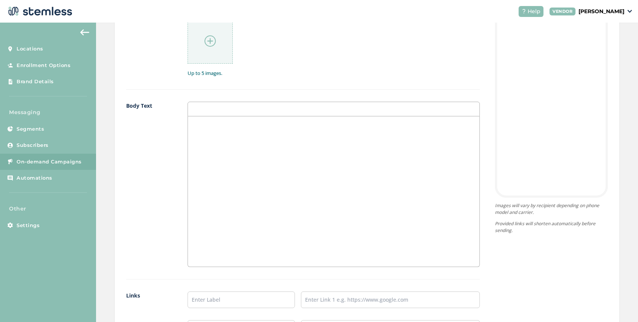
click at [212, 126] on p at bounding box center [334, 124] width 280 height 7
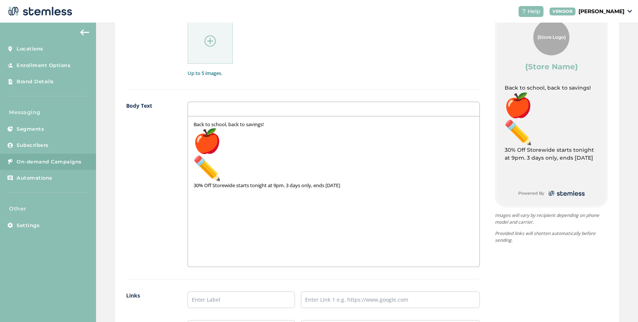
scroll to position [0, 0]
click at [223, 173] on span "Back to school, back to savings! 30% Off Storewide starts tonight at 9pm. 3 day…" at bounding box center [334, 155] width 280 height 68
click at [195, 185] on span "Back to school, back to savings! 30% Off Storewide starts tonight at 9pm. 3 day…" at bounding box center [334, 155] width 280 height 68
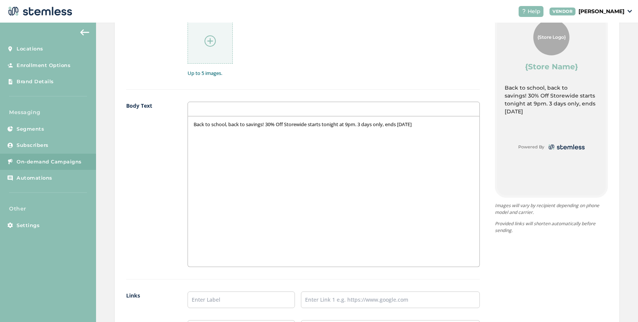
click at [427, 125] on p "Back to school, back to savings! 30% Off Storewide starts tonight at 9pm. 3 day…" at bounding box center [334, 124] width 280 height 7
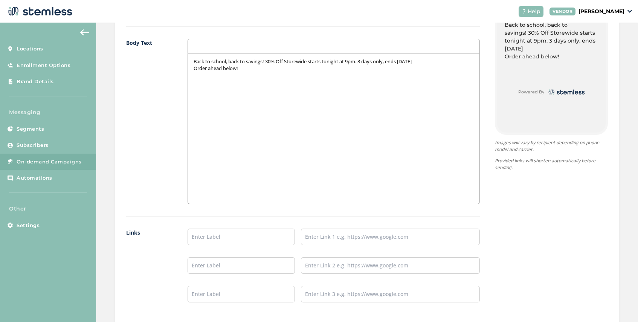
scroll to position [498, 0]
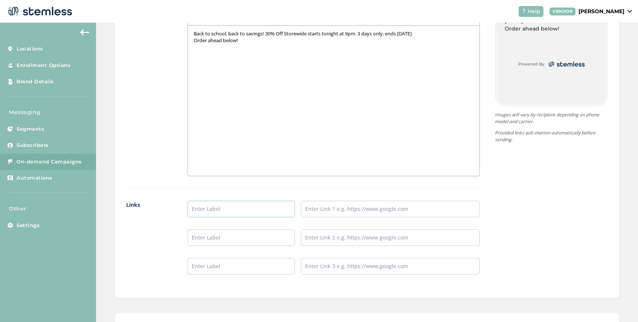
click at [228, 211] on input "text" at bounding box center [241, 209] width 107 height 17
type input "SHOP HERE"
click at [322, 212] on input "text" at bounding box center [390, 209] width 179 height 17
paste input "[URL][DOMAIN_NAME]"
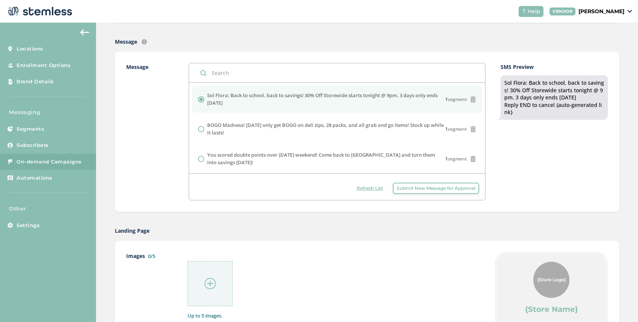
scroll to position [0, 0]
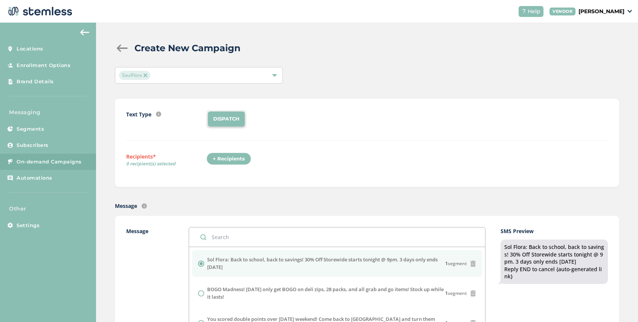
type input "[URL][DOMAIN_NAME]"
click at [229, 159] on div "+ Recipients" at bounding box center [228, 159] width 45 height 13
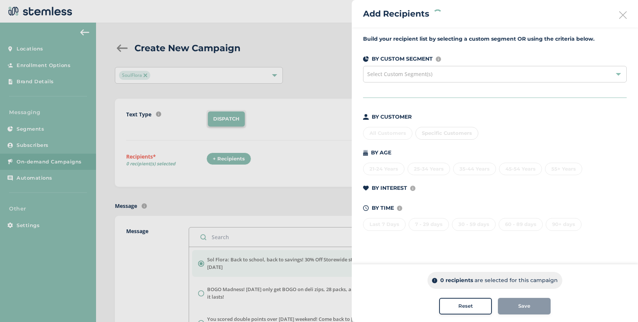
click at [441, 69] on div "Select Custom Segment(s)" at bounding box center [495, 74] width 264 height 17
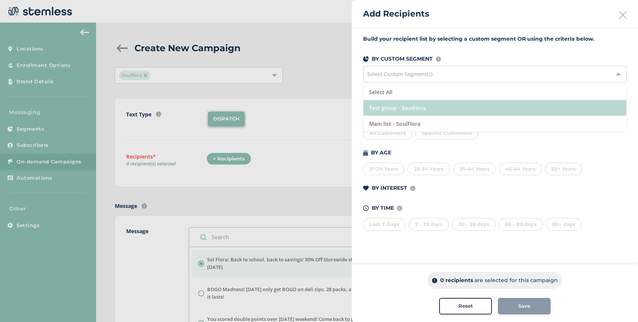
click at [435, 105] on li "Test group - SoulFlora" at bounding box center [494, 108] width 263 height 16
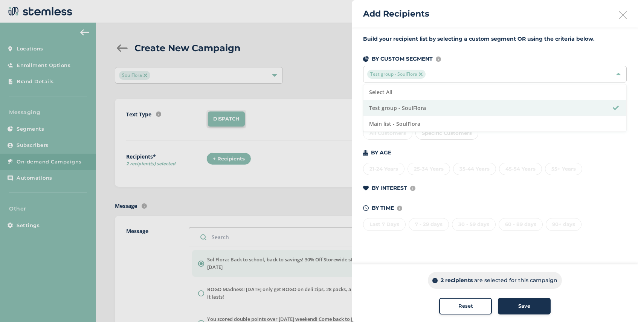
click at [522, 305] on span "Save" at bounding box center [524, 306] width 12 height 8
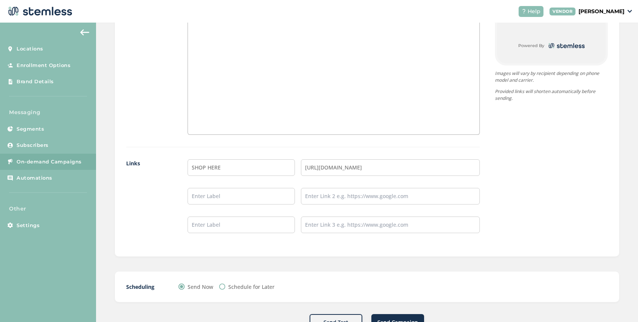
scroll to position [566, 0]
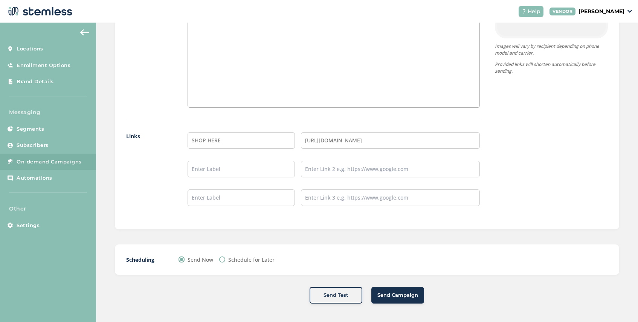
click at [386, 294] on span "Send Campaign" at bounding box center [397, 296] width 41 height 8
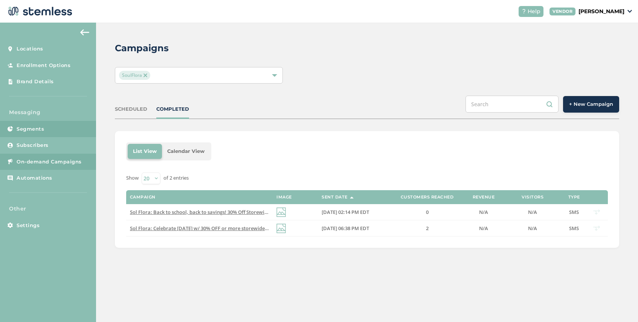
click at [50, 127] on link "Segments" at bounding box center [48, 129] width 96 height 17
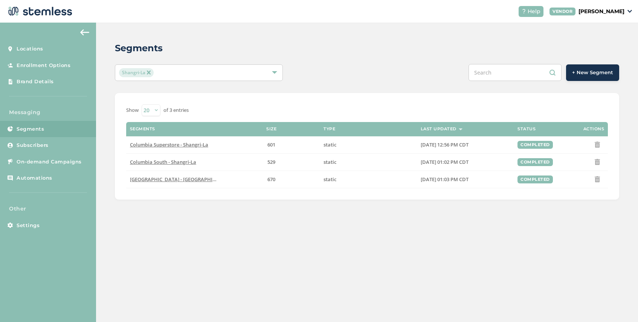
click at [586, 72] on span "+ New Segment" at bounding box center [592, 73] width 41 height 8
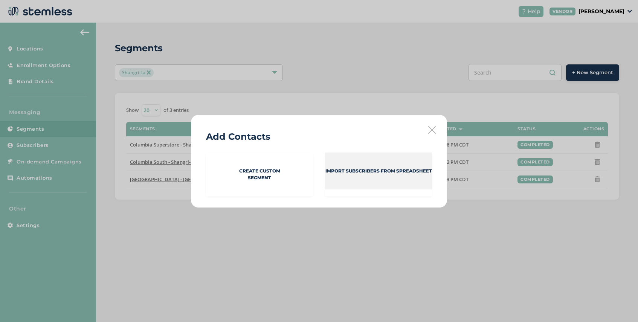
click at [365, 173] on p "Import Subscribers from spreadsheet" at bounding box center [378, 171] width 107 height 7
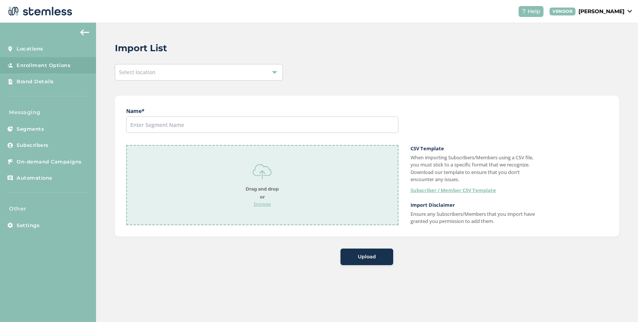
click at [174, 73] on div "Select location" at bounding box center [199, 72] width 168 height 17
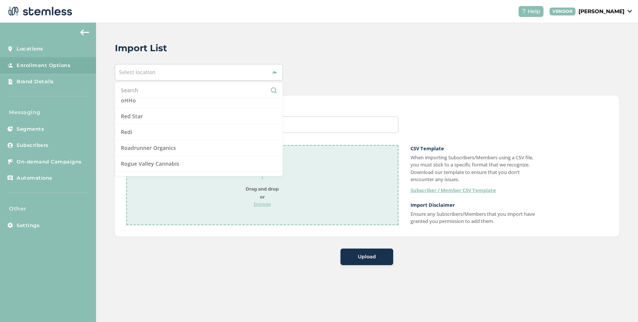
scroll to position [593, 0]
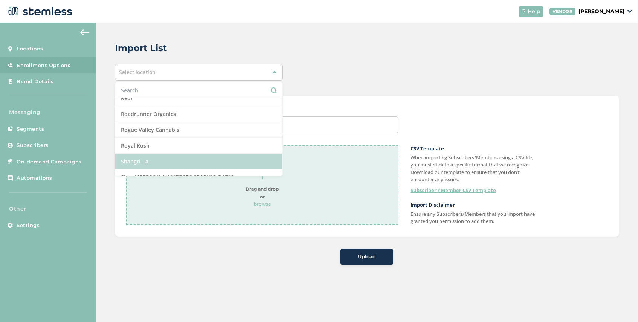
click at [162, 159] on li "Shangri-La" at bounding box center [198, 162] width 167 height 16
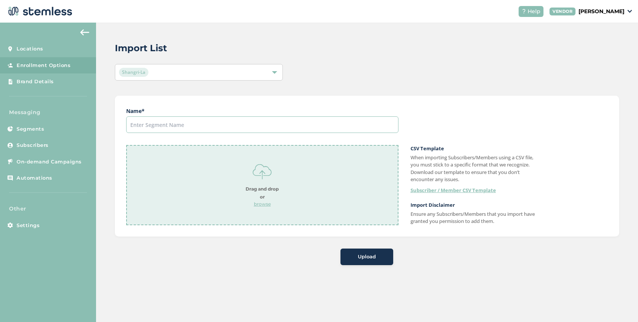
click at [206, 124] on input "text" at bounding box center [262, 124] width 272 height 17
type input "Test group"
click at [260, 203] on p "browse" at bounding box center [262, 204] width 33 height 7
click at [366, 257] on span "Upload" at bounding box center [367, 257] width 18 height 8
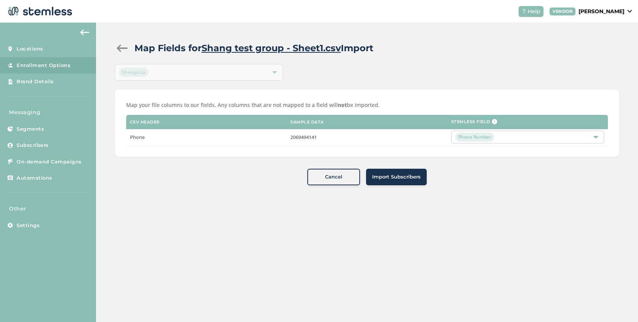
click at [402, 177] on span "Import Subscribers" at bounding box center [396, 177] width 49 height 8
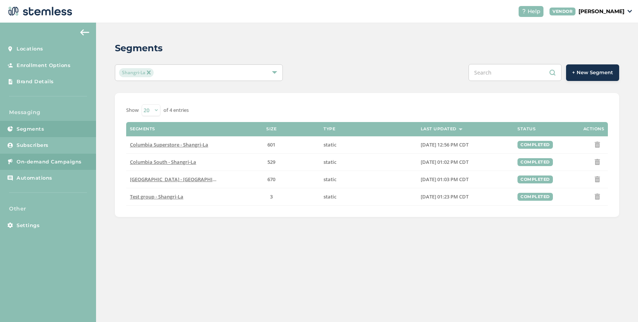
click at [63, 165] on link "On-demand Campaigns" at bounding box center [48, 162] width 96 height 17
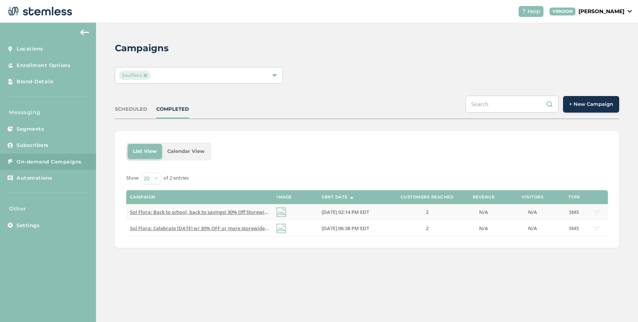
click at [239, 212] on span "Sol Flora: Back to school, back to savings! 30% Off Storewide starts tonight @ …" at bounding box center [277, 212] width 294 height 7
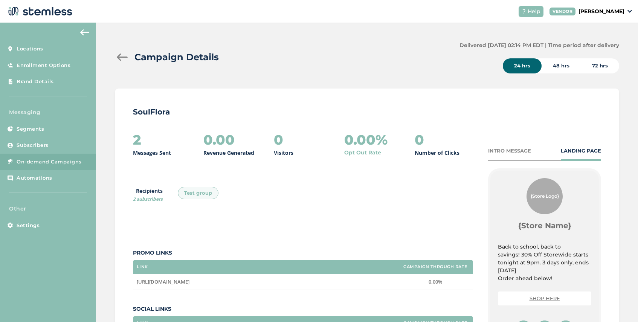
scroll to position [140, 0]
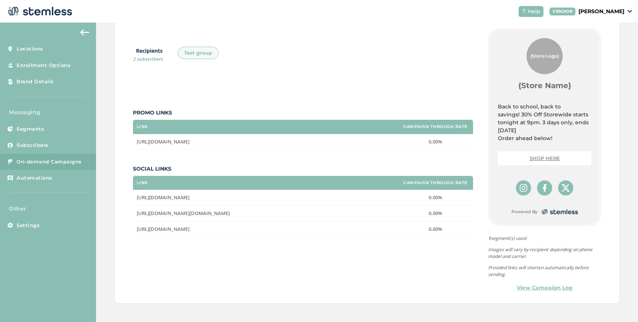
click at [534, 290] on link "View Campaign Log" at bounding box center [545, 288] width 56 height 8
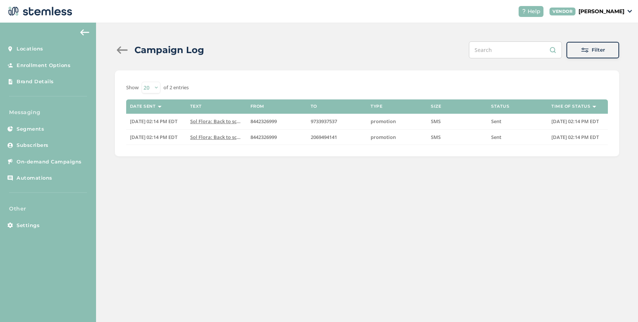
click at [121, 49] on div at bounding box center [122, 50] width 15 height 8
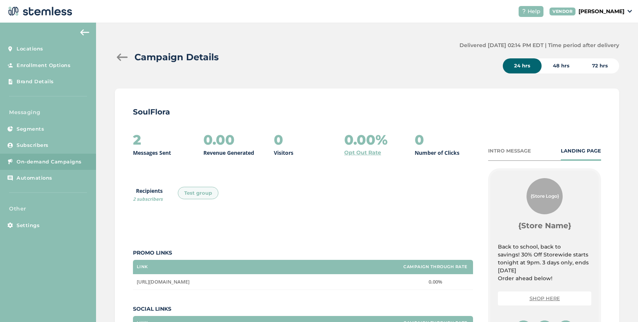
click at [119, 56] on div at bounding box center [122, 57] width 15 height 8
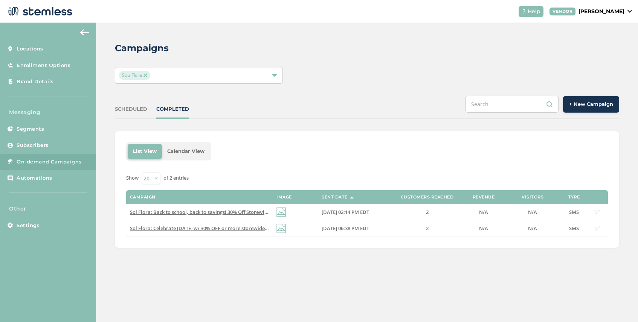
click at [592, 105] on span "+ New Campaign" at bounding box center [591, 105] width 44 height 8
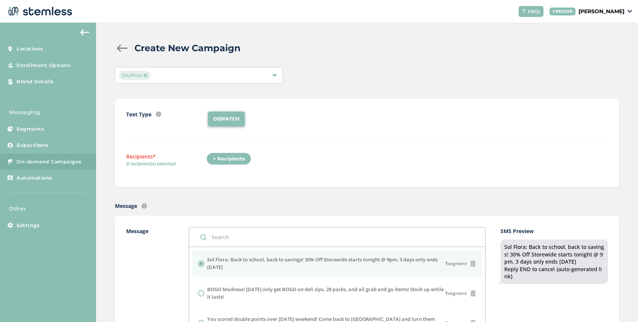
click at [228, 161] on div "+ Recipients" at bounding box center [228, 159] width 45 height 13
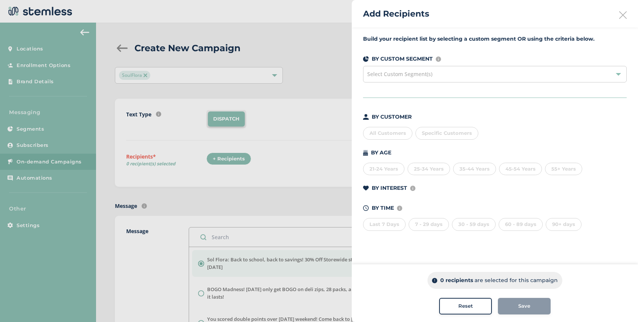
click at [424, 73] on span "Select Custom Segment(s)" at bounding box center [399, 73] width 65 height 7
click at [467, 155] on div "BY AGE" at bounding box center [495, 153] width 264 height 8
click at [463, 135] on span "Specific Customers" at bounding box center [447, 133] width 50 height 6
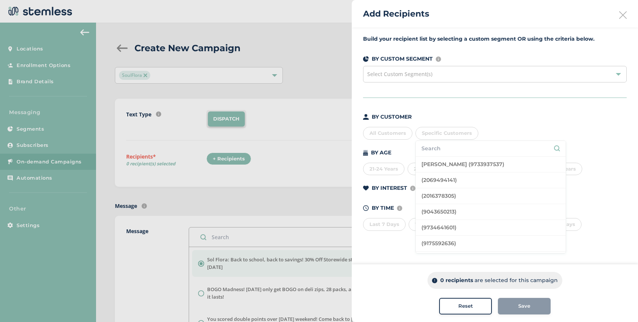
click at [455, 151] on input "text" at bounding box center [490, 149] width 139 height 8
paste input "[PHONE_NUMBER]"
type input "[PHONE_NUMBER]"
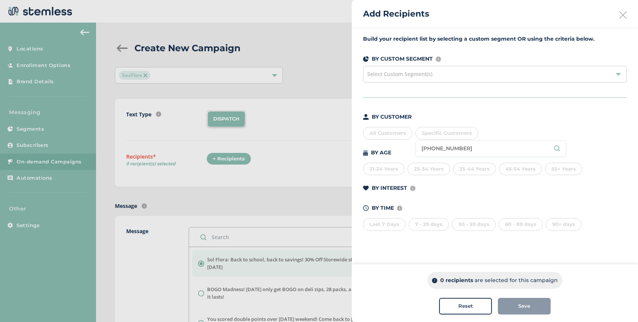
drag, startPoint x: 459, startPoint y: 149, endPoint x: 419, endPoint y: 148, distance: 39.9
click at [419, 148] on li "[PHONE_NUMBER]" at bounding box center [491, 148] width 150 height 15
click at [428, 105] on div "Build your recipient list by selecting a custom segment OR using the criteria b…" at bounding box center [495, 137] width 286 height 220
click at [429, 74] on span "Select Custom Segment(s)" at bounding box center [399, 73] width 65 height 7
click at [505, 143] on div "BY CUSTOMER All Customers Specific Customers BY AGE [DEMOGRAPHIC_DATA] Years 25…" at bounding box center [495, 172] width 264 height 118
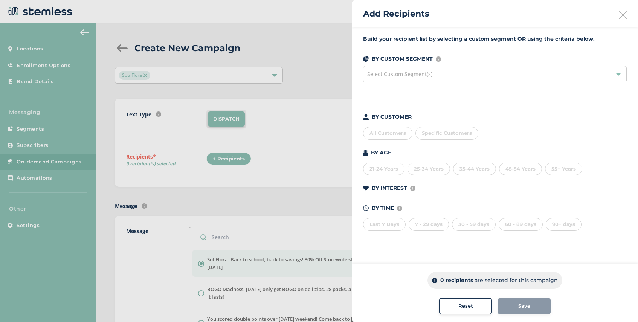
click at [623, 15] on icon at bounding box center [623, 15] width 8 height 8
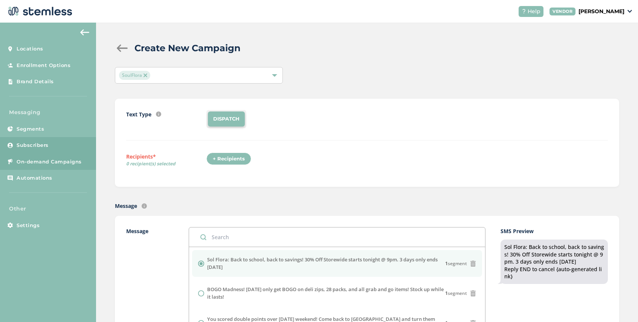
click at [50, 147] on link "Subscribers" at bounding box center [48, 145] width 96 height 17
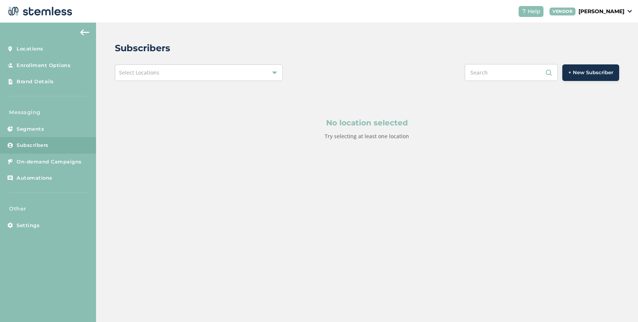
click at [166, 70] on div "Select Locations" at bounding box center [199, 72] width 168 height 17
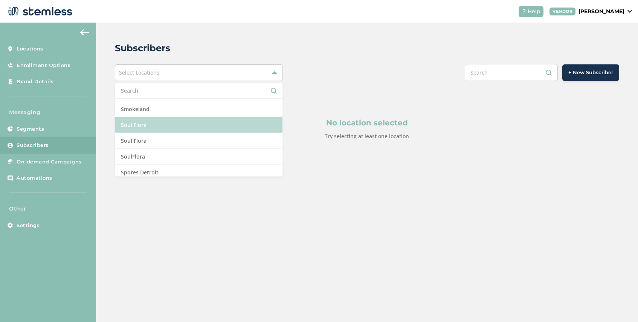
scroll to position [744, 0]
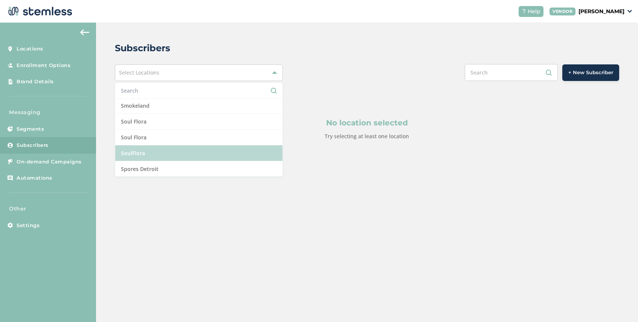
click at [157, 156] on li "SoulFlora" at bounding box center [198, 153] width 167 height 16
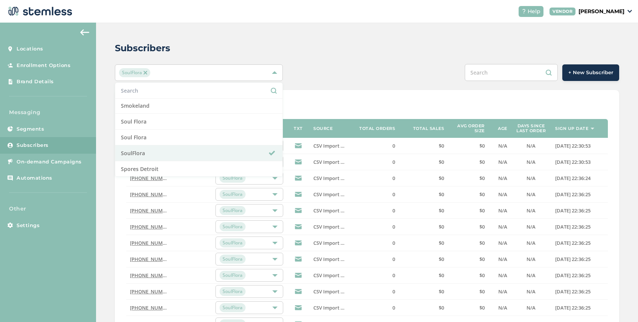
click at [378, 108] on div "Show 20 50 100 of 1897 entries" at bounding box center [367, 107] width 482 height 12
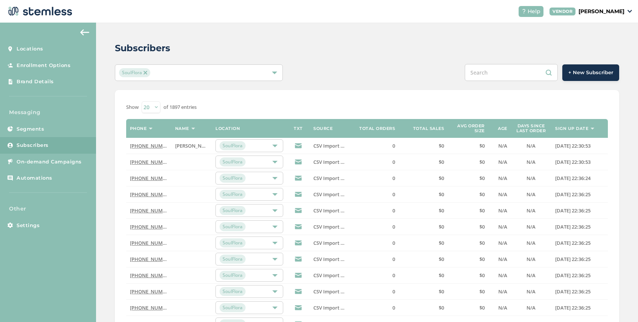
click at [580, 76] on span "+ New Subscriber" at bounding box center [590, 73] width 45 height 8
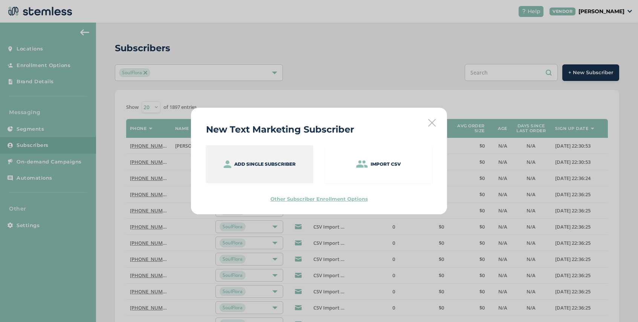
click at [276, 164] on p "Add single subscriber" at bounding box center [264, 164] width 61 height 7
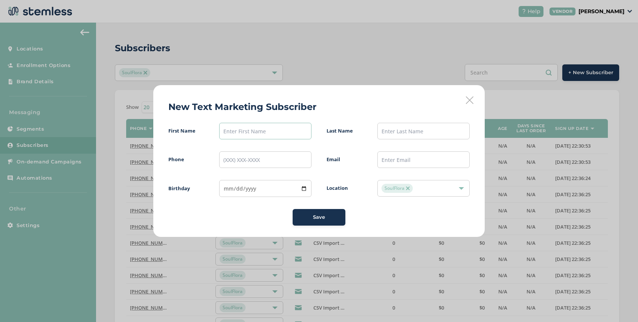
click at [247, 136] on input "text" at bounding box center [265, 131] width 92 height 17
type input "[PERSON_NAME]"
click at [265, 161] on input "tel" at bounding box center [265, 159] width 92 height 17
paste input "[PHONE_NUMBER]"
type input "[PHONE_NUMBER]"
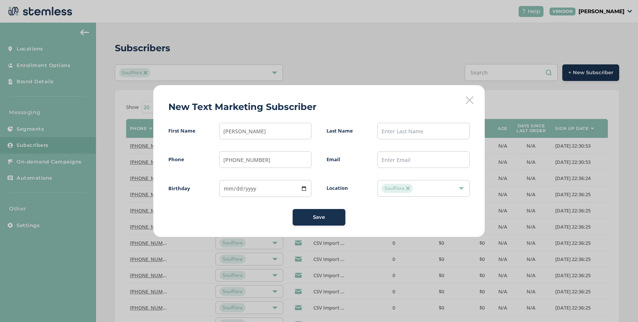
click at [316, 218] on span "Save" at bounding box center [319, 218] width 12 height 8
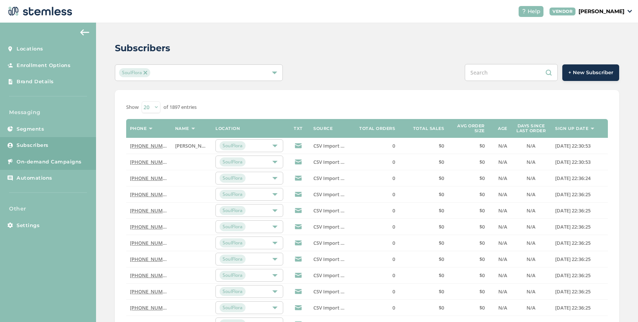
click at [32, 163] on span "On-demand Campaigns" at bounding box center [49, 162] width 65 height 8
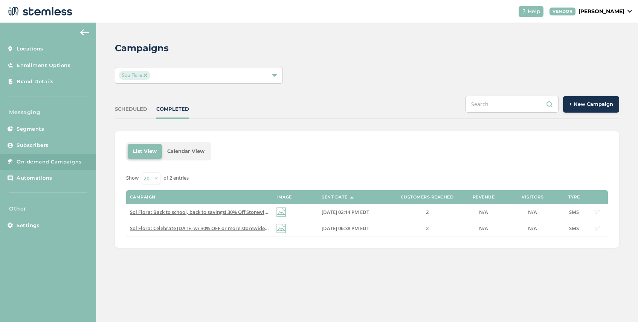
click at [596, 107] on span "+ New Campaign" at bounding box center [591, 105] width 44 height 8
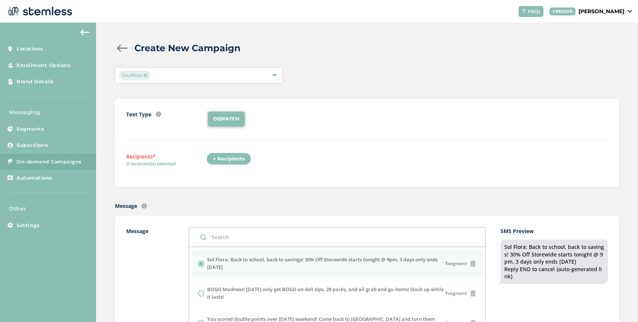
click at [239, 162] on div "+ Recipients" at bounding box center [228, 159] width 45 height 13
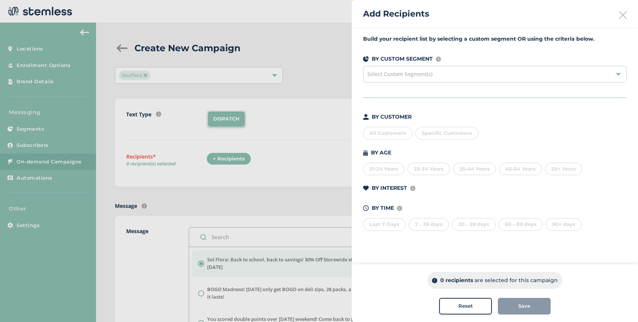
click at [438, 132] on span "Specific Customers" at bounding box center [447, 133] width 50 height 6
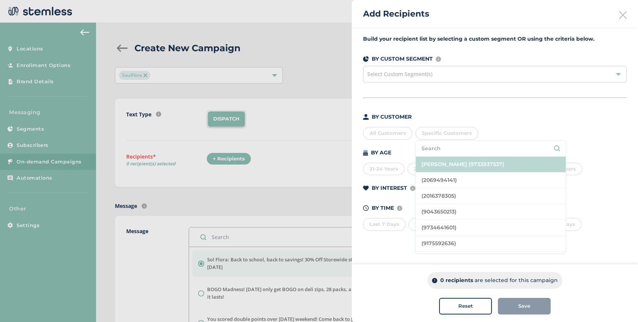
click at [498, 166] on li "[PERSON_NAME] (9733937537)" at bounding box center [491, 165] width 150 height 16
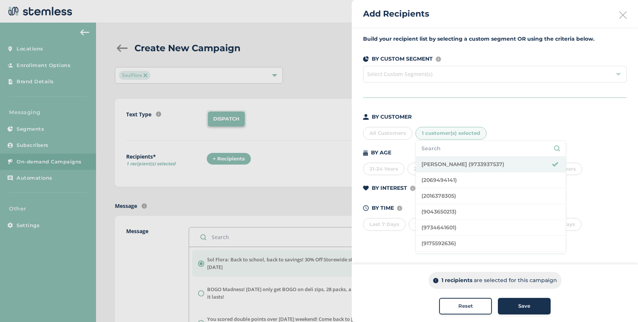
click at [454, 147] on input "text" at bounding box center [490, 149] width 139 height 8
paste input "[PHONE_NUMBER]"
type input "[PHONE_NUMBER]"
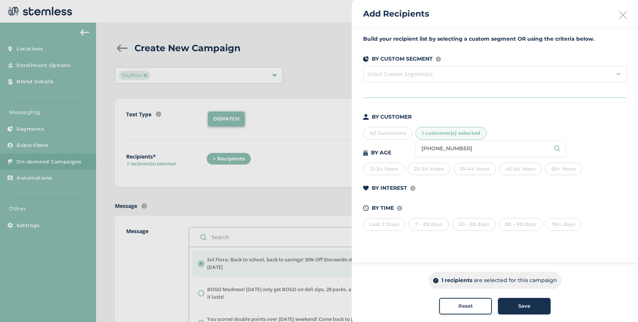
drag, startPoint x: 460, startPoint y: 149, endPoint x: 411, endPoint y: 149, distance: 49.0
click at [411, 149] on div "BY CUSTOMER All Customers 1 customer(s) selected [PHONE_NUMBER] BY AGE [DEMOGRA…" at bounding box center [495, 172] width 264 height 118
click at [470, 132] on span "1 customer(s) selected" at bounding box center [451, 133] width 58 height 6
click at [467, 148] on input "[PHONE_NUMBER]" at bounding box center [490, 149] width 139 height 8
click at [452, 304] on div "Reset" at bounding box center [465, 306] width 41 height 8
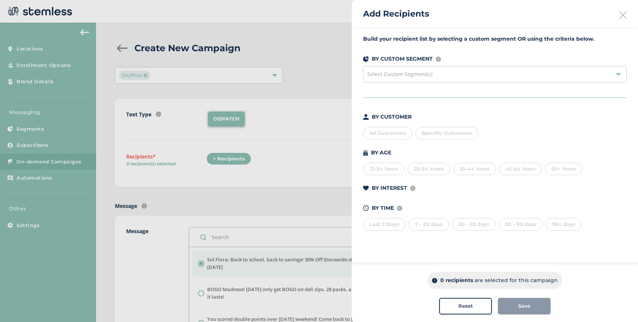
click at [452, 134] on span "Specific Customers" at bounding box center [447, 133] width 50 height 6
click at [450, 73] on div "Select Custom Segment(s)" at bounding box center [495, 74] width 264 height 17
click at [541, 151] on div "BY AGE" at bounding box center [495, 153] width 264 height 8
click at [459, 130] on span "Specific Customers" at bounding box center [447, 133] width 50 height 6
click at [458, 149] on input "[PHONE_NUMBER]" at bounding box center [490, 149] width 139 height 8
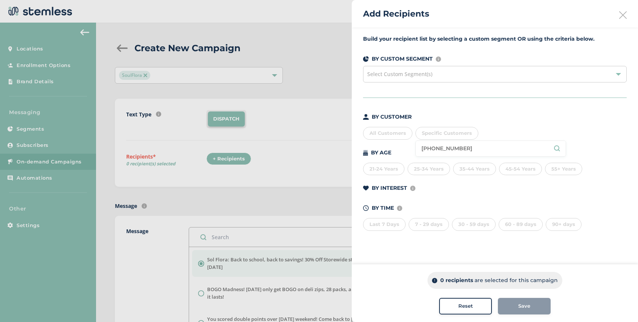
drag, startPoint x: 464, startPoint y: 149, endPoint x: 409, endPoint y: 149, distance: 54.6
click at [409, 149] on div "BY CUSTOMER All Customers Specific Customers [PHONE_NUMBER] BY AGE [DEMOGRAPHIC…" at bounding box center [495, 172] width 264 height 118
click at [439, 137] on div "Specific Customers" at bounding box center [446, 133] width 63 height 13
click at [438, 149] on input "[PHONE_NUMBER]" at bounding box center [490, 149] width 139 height 8
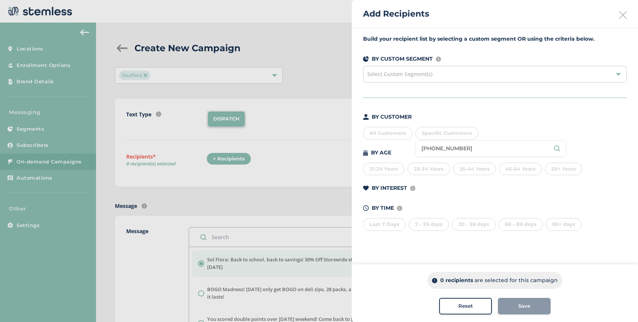
click at [467, 149] on input "[PHONE_NUMBER]" at bounding box center [490, 149] width 139 height 8
click at [58, 128] on div at bounding box center [319, 161] width 638 height 322
click at [624, 16] on icon at bounding box center [623, 15] width 8 height 8
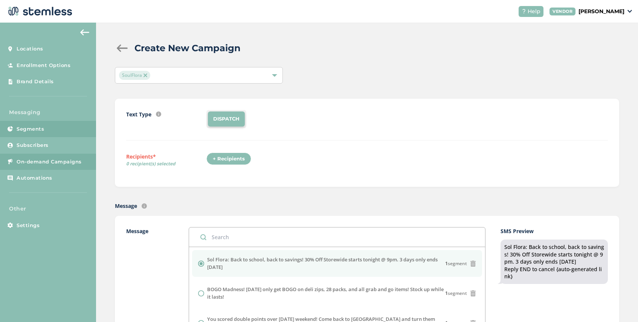
click at [51, 128] on link "Segments" at bounding box center [48, 129] width 96 height 17
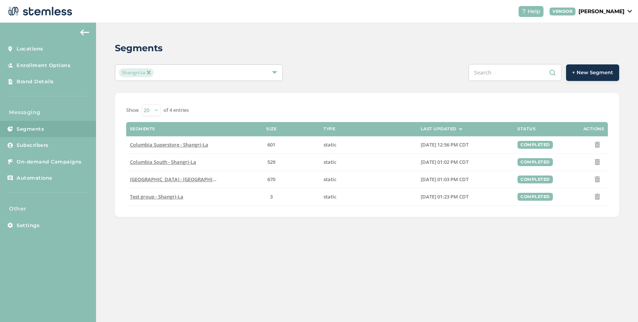
click at [584, 72] on span "+ New Segment" at bounding box center [592, 73] width 41 height 8
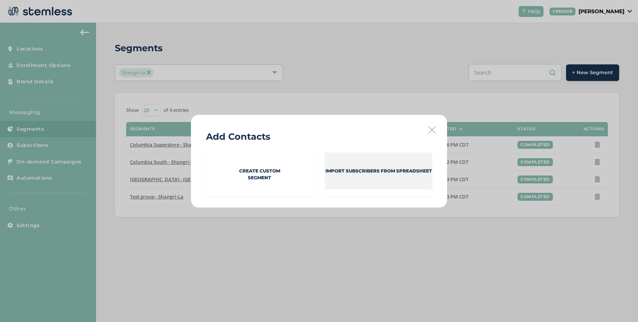
click at [349, 179] on div "Import Subscribers from spreadsheet" at bounding box center [378, 171] width 107 height 37
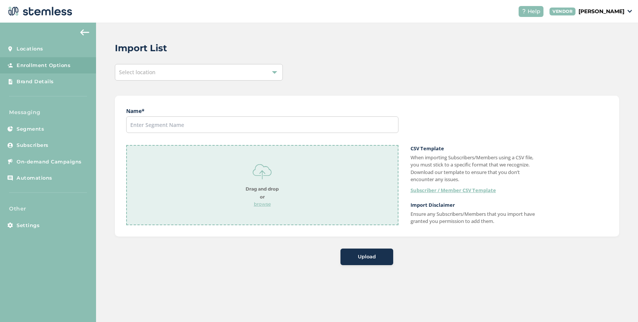
click at [159, 72] on div "Select location" at bounding box center [199, 72] width 168 height 17
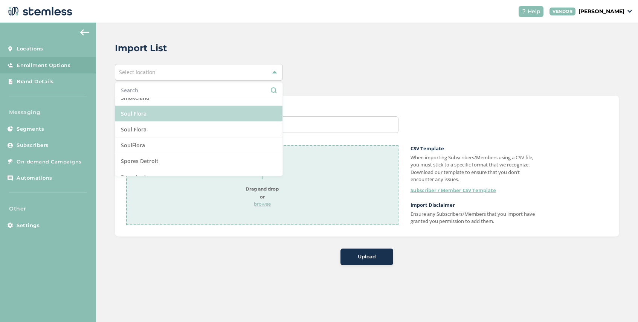
scroll to position [736, 0]
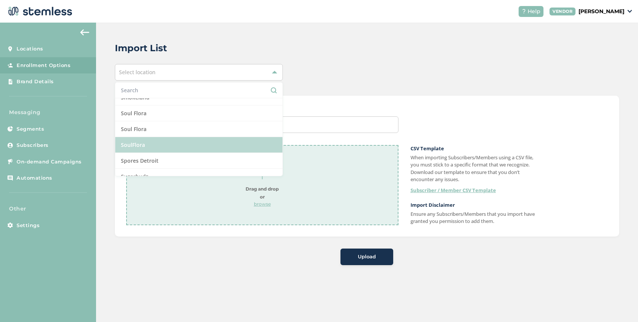
click at [157, 144] on li "SoulFlora" at bounding box center [198, 145] width 167 height 16
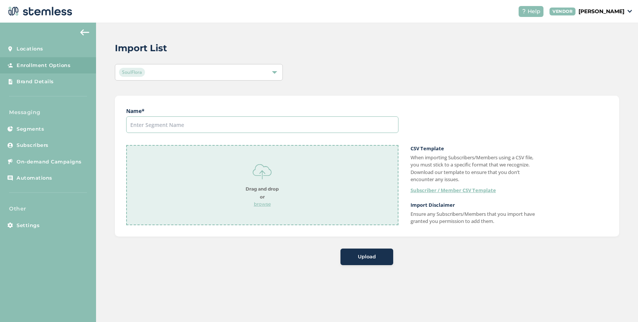
click at [237, 118] on input "text" at bounding box center [262, 124] width 272 height 17
type input "New Test group"
click at [258, 201] on p "browse" at bounding box center [262, 204] width 33 height 7
click at [262, 205] on p "browse" at bounding box center [262, 204] width 33 height 7
click at [370, 261] on button "Upload" at bounding box center [366, 257] width 53 height 17
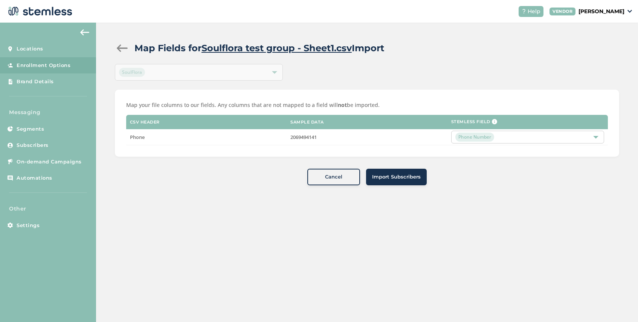
click at [406, 178] on span "Import Subscribers" at bounding box center [396, 177] width 49 height 8
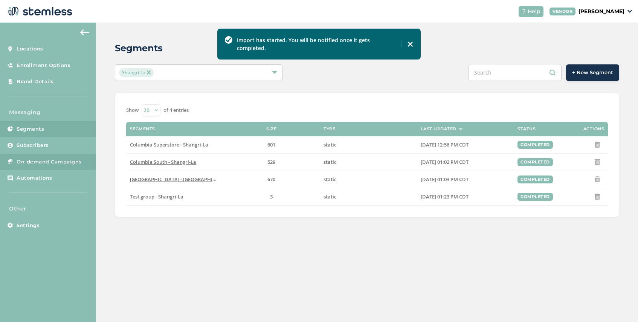
click at [49, 161] on span "On-demand Campaigns" at bounding box center [49, 162] width 65 height 8
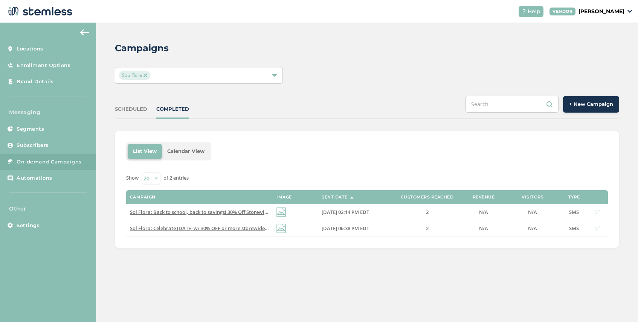
click at [596, 108] on button "+ New Campaign" at bounding box center [591, 104] width 56 height 17
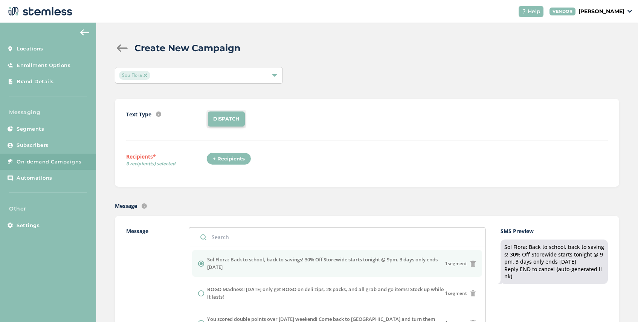
click at [235, 160] on div "+ Recipients" at bounding box center [228, 159] width 45 height 13
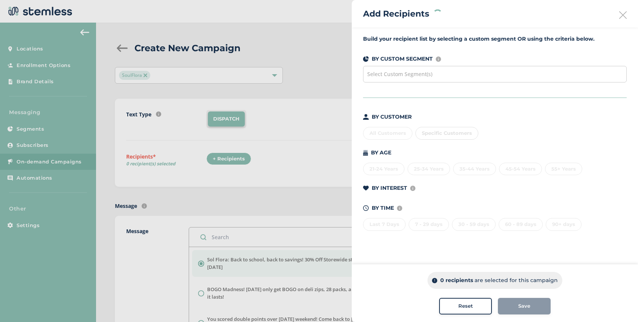
click at [418, 83] on div "Build your recipient list by selecting a custom segment OR using the criteria b…" at bounding box center [495, 137] width 286 height 220
click at [421, 79] on div "Select Custom Segment(s)" at bounding box center [495, 74] width 264 height 17
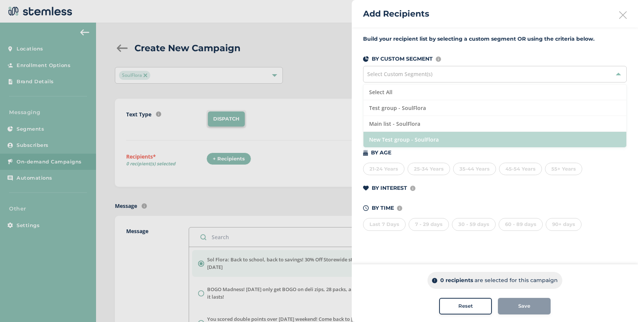
click at [433, 145] on li "New Test group - SoulFlora" at bounding box center [494, 139] width 263 height 15
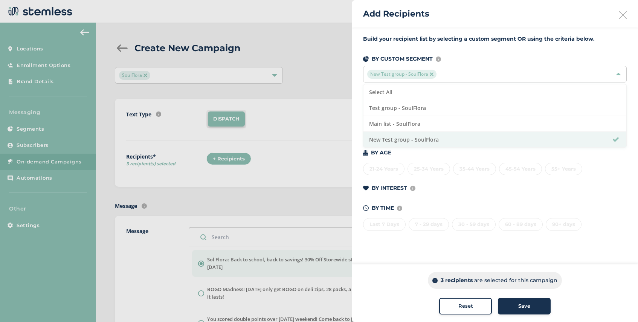
click at [521, 308] on span "Save" at bounding box center [524, 306] width 12 height 8
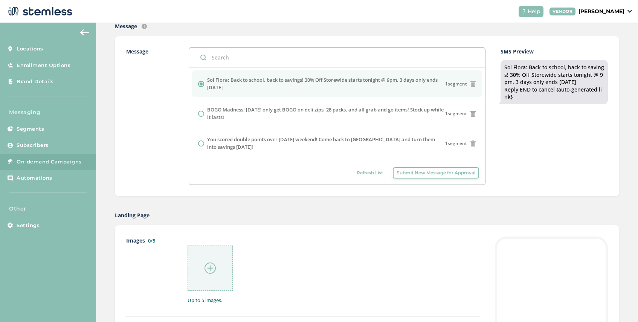
scroll to position [183, 0]
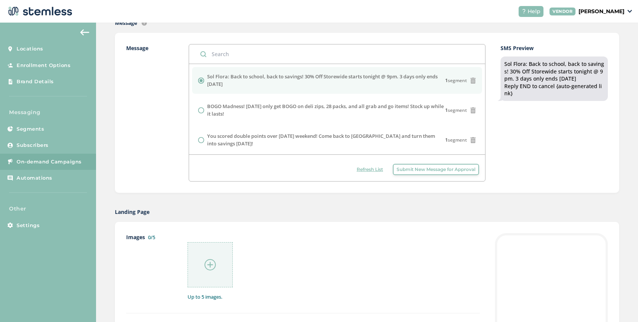
click at [211, 258] on div at bounding box center [210, 264] width 45 height 45
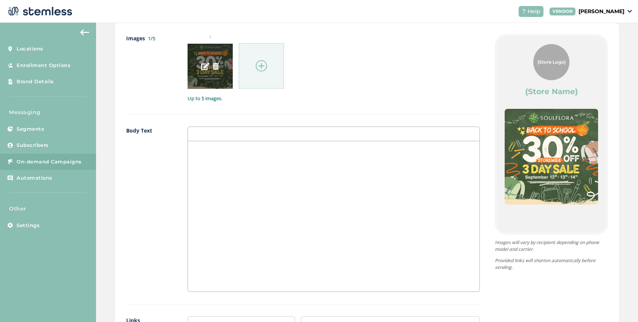
scroll to position [476, 0]
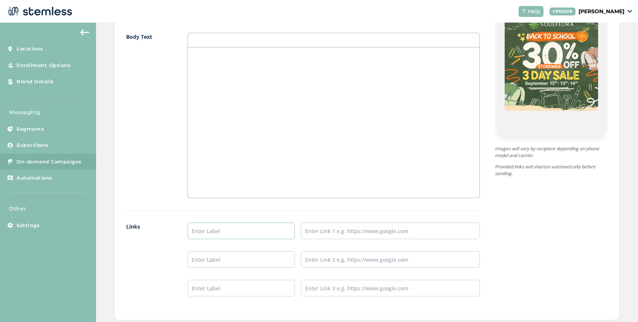
click at [213, 226] on input "text" at bounding box center [241, 231] width 107 height 17
type input "SHOP NOW"
click at [323, 233] on input "text" at bounding box center [390, 231] width 179 height 17
paste input "[URL][DOMAIN_NAME]"
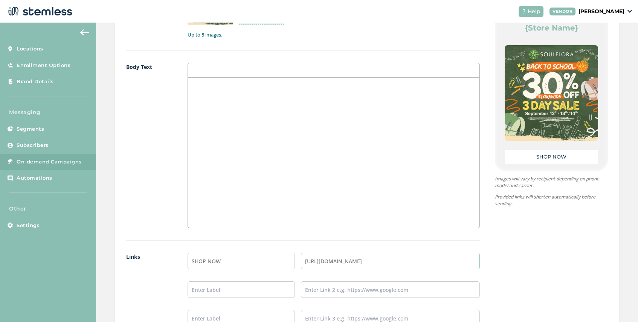
scroll to position [566, 0]
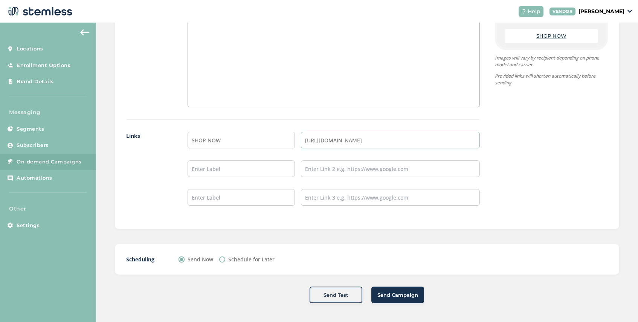
type input "[URL][DOMAIN_NAME]"
click at [385, 297] on span "Send Campaign" at bounding box center [397, 296] width 41 height 8
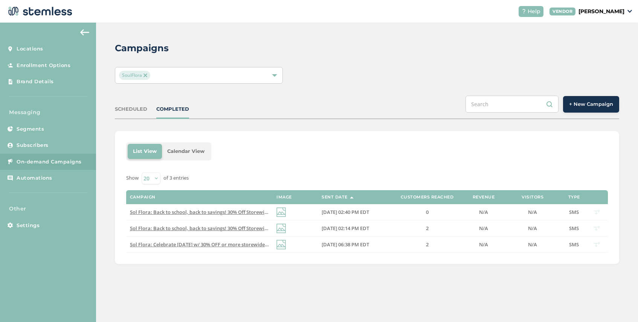
click at [591, 109] on button "+ New Campaign" at bounding box center [591, 104] width 56 height 17
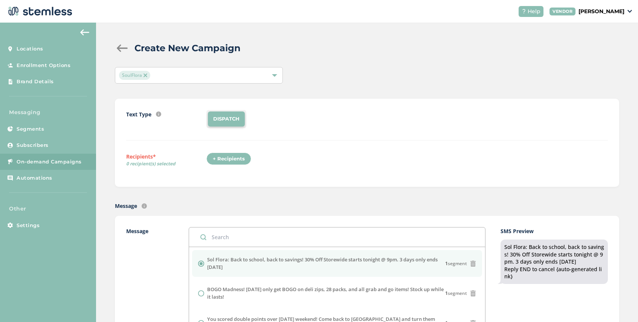
click at [144, 75] on img at bounding box center [146, 75] width 4 height 4
click at [156, 75] on span "Select Locations" at bounding box center [139, 75] width 40 height 7
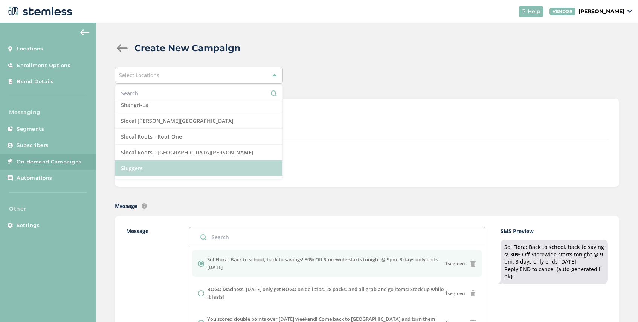
scroll to position [651, 0]
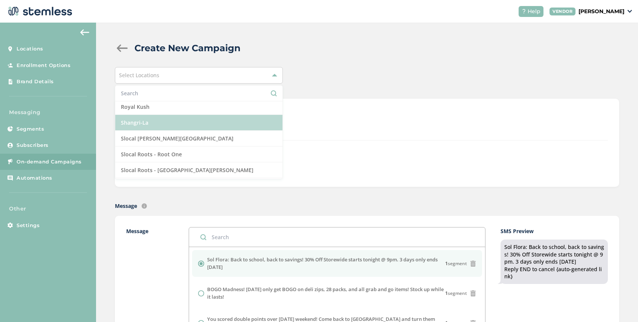
click at [169, 122] on li "Shangri-La" at bounding box center [198, 123] width 167 height 16
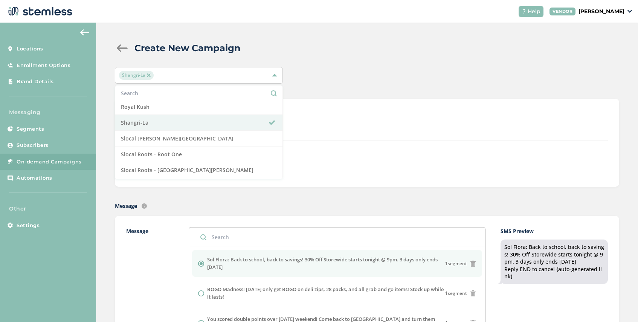
click at [326, 160] on div "+ Recipients" at bounding box center [407, 161] width 402 height 17
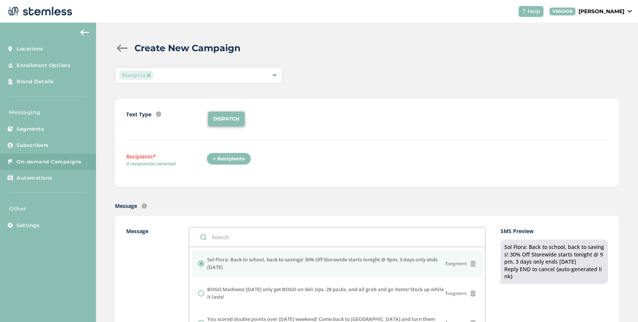
click at [224, 160] on div "+ Recipients" at bounding box center [228, 159] width 45 height 13
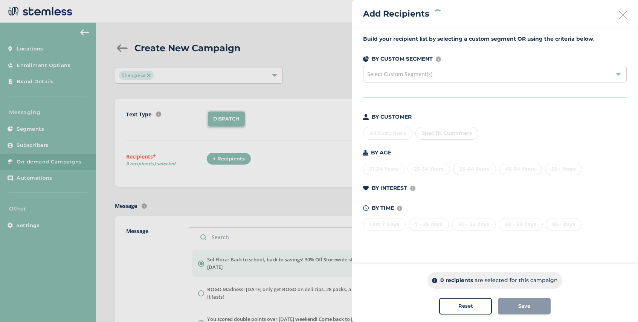
click at [418, 75] on span "Select Custom Segment(s)" at bounding box center [399, 73] width 65 height 7
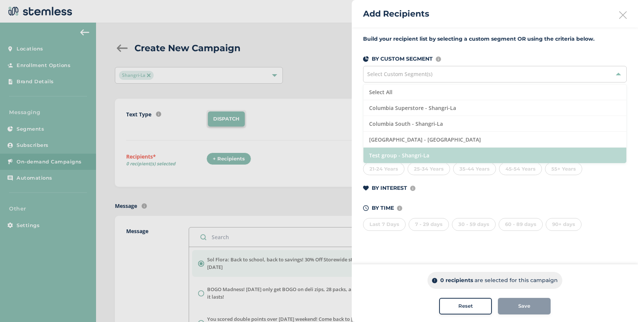
click at [434, 157] on li "Test group - Shangri-La" at bounding box center [494, 155] width 263 height 15
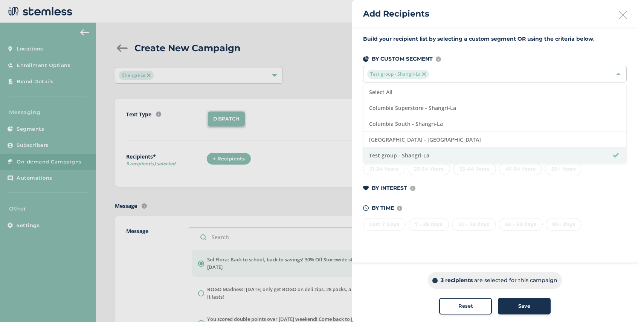
click at [532, 309] on div "Save" at bounding box center [524, 306] width 41 height 8
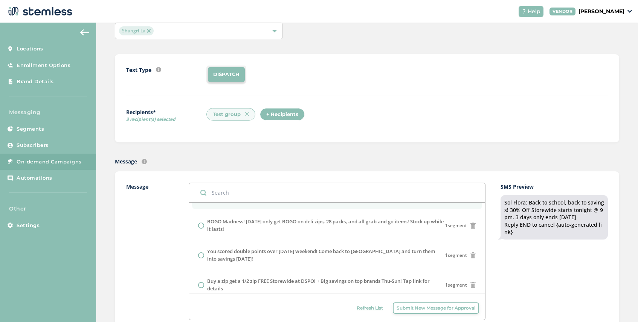
scroll to position [26, 0]
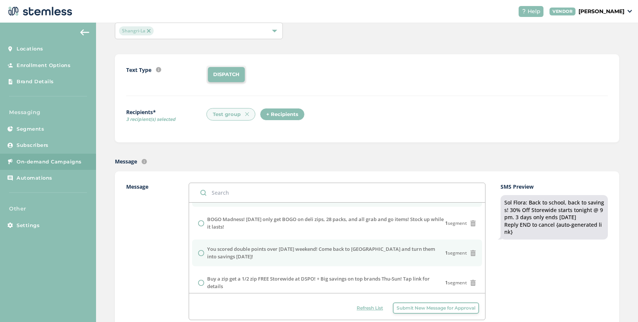
click at [202, 254] on input "radio" at bounding box center [201, 253] width 6 height 6
radio input "true"
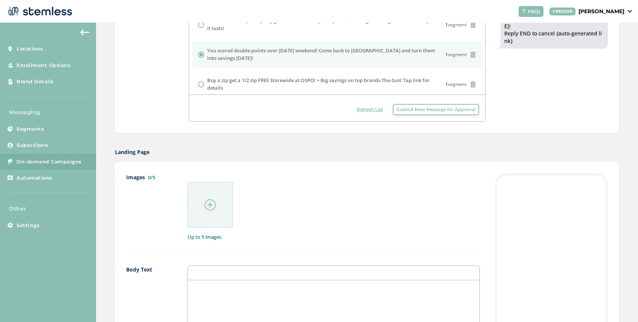
scroll to position [231, 0]
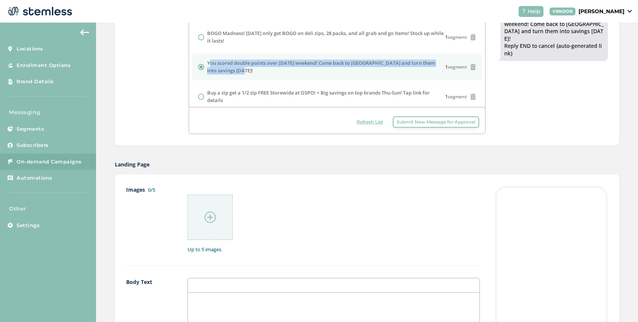
drag, startPoint x: 243, startPoint y: 70, endPoint x: 207, endPoint y: 64, distance: 36.4
click at [207, 64] on label "You scored double points over [DATE] weekend! Come back to [GEOGRAPHIC_DATA] an…" at bounding box center [326, 67] width 238 height 15
copy label "You scored double points over [DATE] weekend! Come back to [GEOGRAPHIC_DATA] an…"
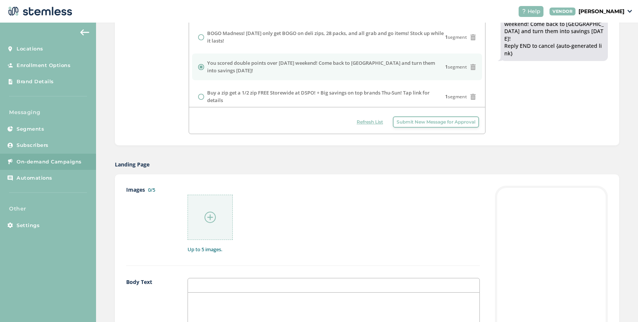
click at [212, 299] on p at bounding box center [334, 300] width 280 height 7
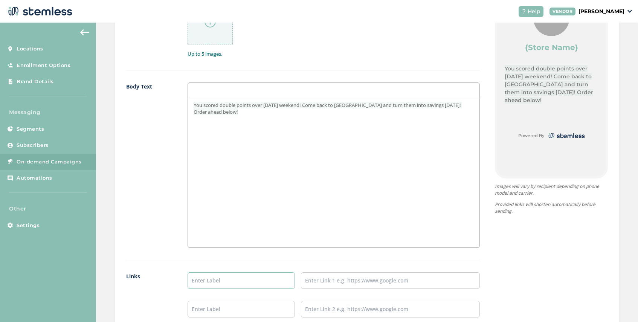
click at [224, 283] on input "text" at bounding box center [241, 280] width 107 height 17
type input "SHOP NOW"
click at [331, 280] on input "text" at bounding box center [390, 280] width 179 height 17
paste input "[URL][DOMAIN_NAME][US_STATE]"
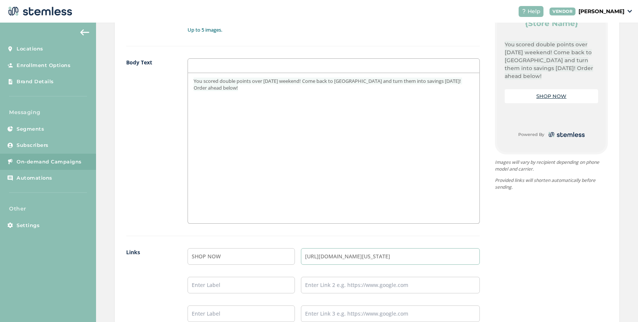
scroll to position [462, 0]
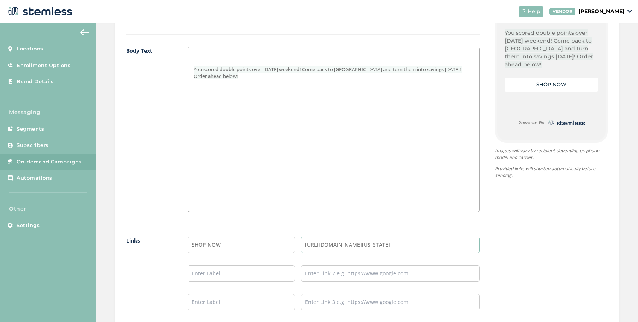
type input "[URL][DOMAIN_NAME][US_STATE]"
click at [224, 244] on input "SHOP NOW" at bounding box center [241, 245] width 107 height 17
drag, startPoint x: 224, startPoint y: 244, endPoint x: 211, endPoint y: 246, distance: 12.9
click at [211, 246] on input "SHOP NOW" at bounding box center [241, 245] width 107 height 17
type input "SHOP SUPERSTORE"
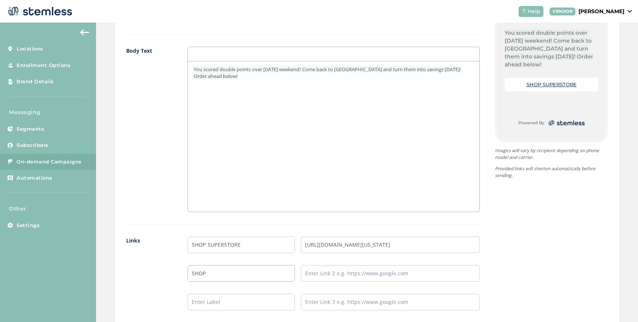
click at [209, 273] on input "SHOP" at bounding box center [241, 273] width 107 height 17
type input "SHOP [GEOGRAPHIC_DATA]"
click at [209, 302] on input "text" at bounding box center [241, 302] width 107 height 17
type input "SHOP [GEOGRAPHIC_DATA]"
drag, startPoint x: 241, startPoint y: 245, endPoint x: 209, endPoint y: 245, distance: 32.0
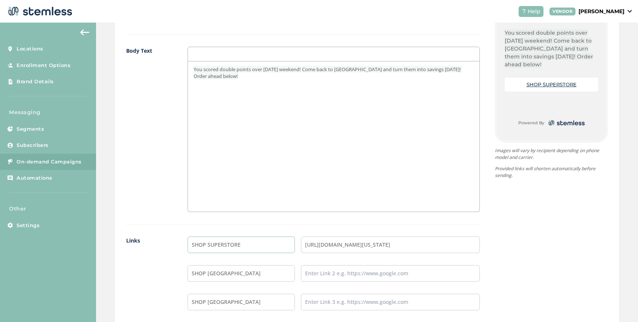
click at [209, 245] on input "SHOP SUPERSTORE" at bounding box center [241, 245] width 107 height 17
click at [208, 246] on input "SHOP SUPERSTORE" at bounding box center [241, 245] width 107 height 17
type input "SHOP COLUMBIA SUPERSTORE"
click at [324, 270] on input "text" at bounding box center [390, 273] width 179 height 17
paste input "[URL][DOMAIN_NAME]"
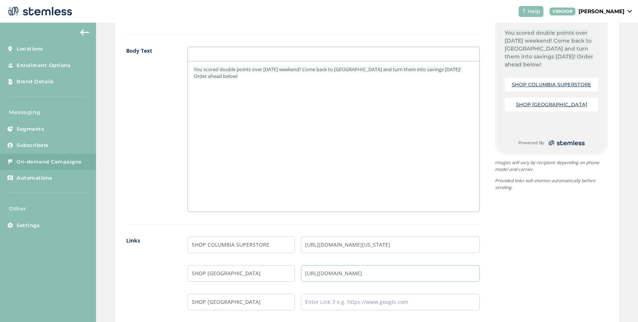
type input "[URL][DOMAIN_NAME]"
click at [349, 246] on input "[URL][DOMAIN_NAME][US_STATE]" at bounding box center [390, 245] width 179 height 17
paste input "stores/[GEOGRAPHIC_DATA]-[GEOGRAPHIC_DATA]"
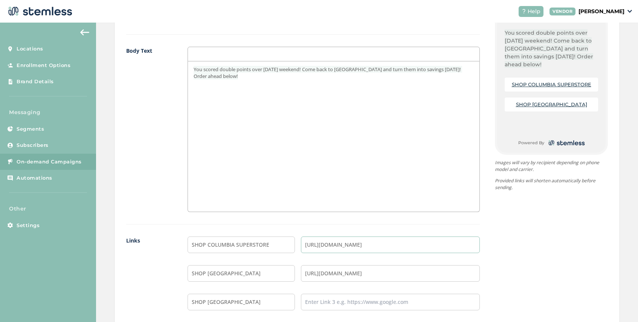
type input "[URL][DOMAIN_NAME]"
click at [324, 302] on input "text" at bounding box center [390, 302] width 179 height 17
paste input "[URL][DOMAIN_NAME]"
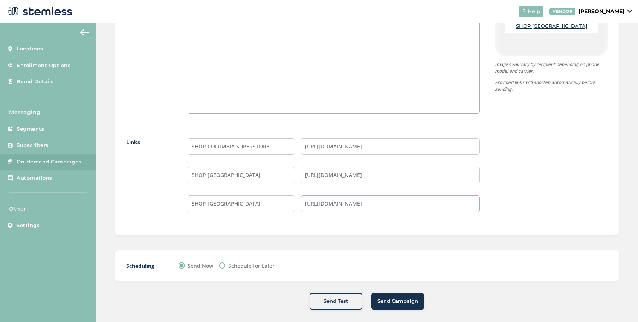
scroll to position [566, 0]
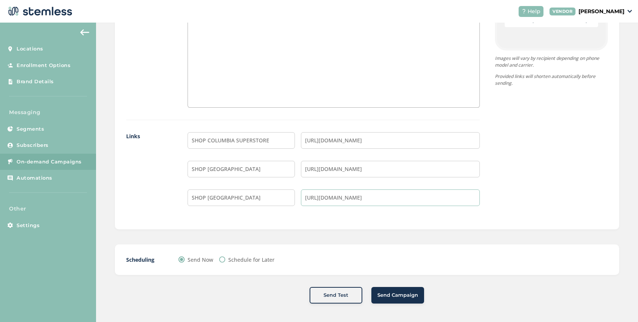
type input "[URL][DOMAIN_NAME]"
click at [392, 298] on span "Send Campaign" at bounding box center [397, 296] width 41 height 8
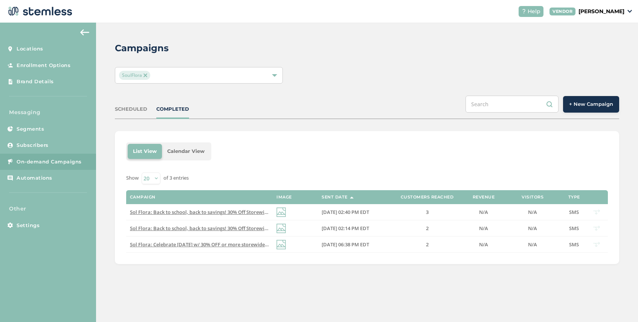
click at [162, 74] on div "SoulFlora" at bounding box center [195, 75] width 152 height 9
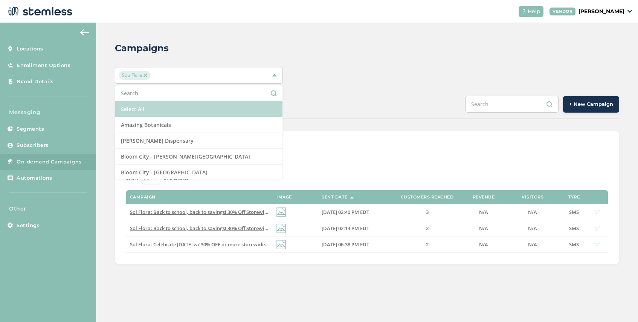
click at [150, 111] on li "Select All" at bounding box center [198, 109] width 167 height 16
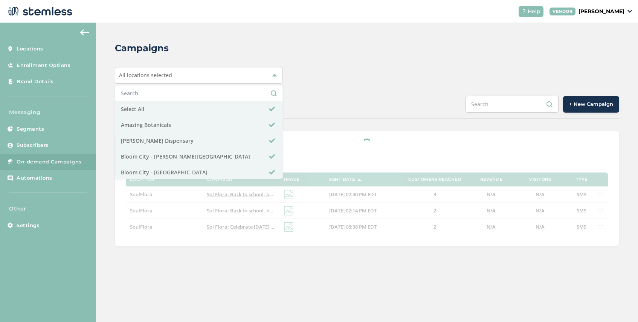
click at [332, 88] on div "Campaigns All locations selected Select All Amazing Botanicals [PERSON_NAME][GE…" at bounding box center [367, 144] width 542 height 243
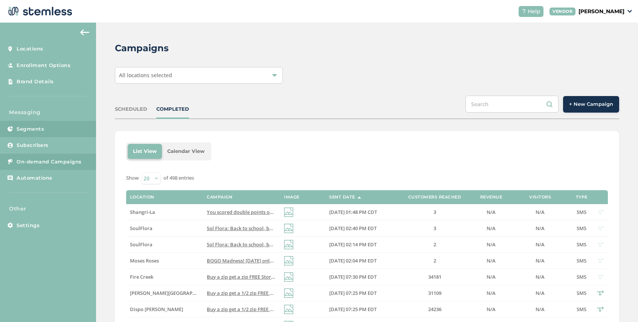
click at [49, 128] on link "Segments" at bounding box center [48, 129] width 96 height 17
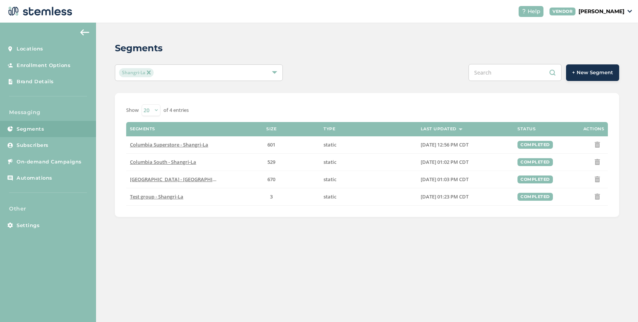
click at [149, 72] on img at bounding box center [149, 72] width 4 height 4
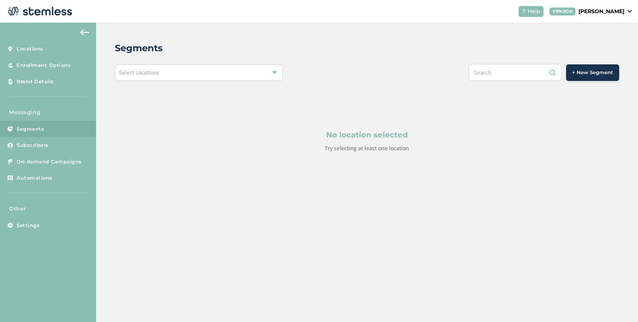
click at [152, 74] on span "Select Locations" at bounding box center [139, 72] width 40 height 7
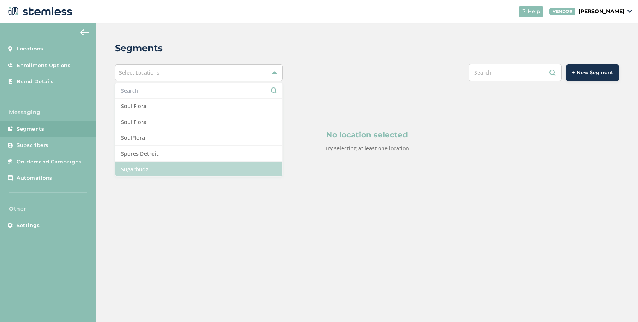
scroll to position [756, 0]
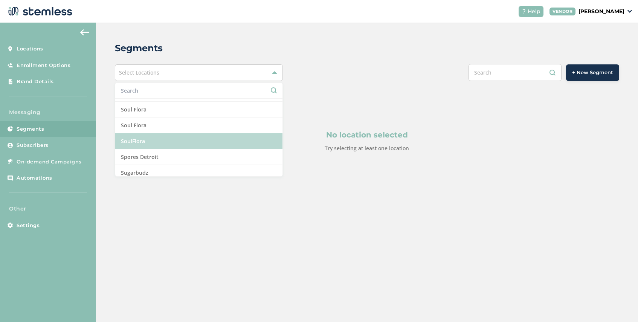
click at [158, 139] on li "SoulFlora" at bounding box center [198, 141] width 167 height 16
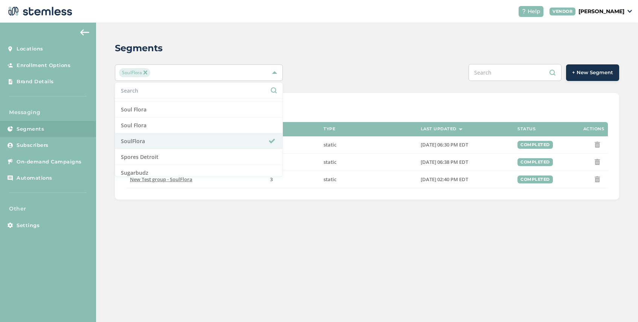
click at [322, 78] on div "SoulFlora Select All Amazing Botanicals [PERSON_NAME] Dispensary [GEOGRAPHIC_DA…" at bounding box center [367, 72] width 504 height 17
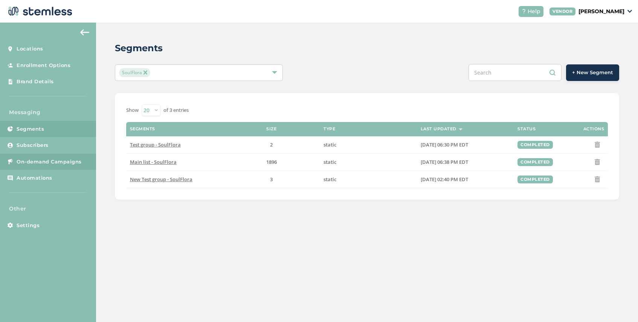
click at [34, 166] on link "On-demand Campaigns" at bounding box center [48, 162] width 96 height 17
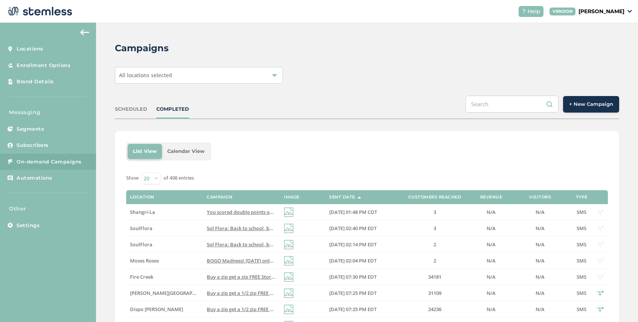
click at [191, 76] on div "All locations selected" at bounding box center [199, 75] width 168 height 17
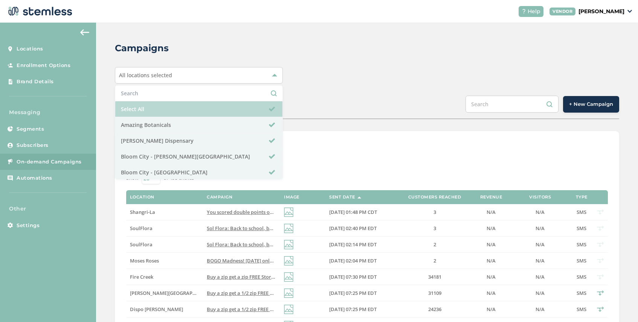
click at [177, 110] on li "Select All" at bounding box center [198, 109] width 167 height 16
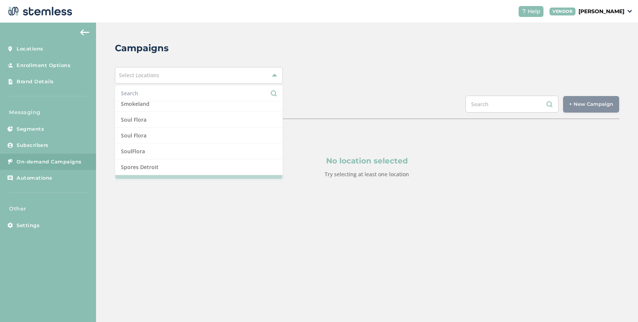
scroll to position [746, 0]
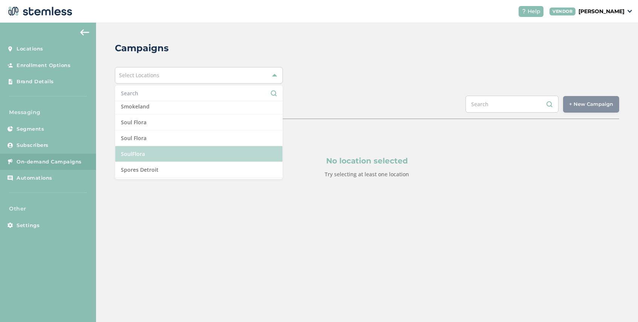
click at [159, 156] on li "SoulFlora" at bounding box center [198, 154] width 167 height 16
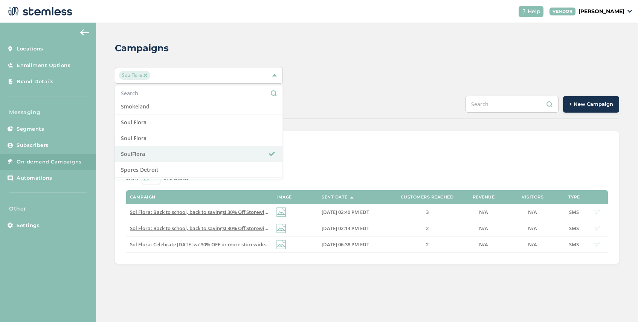
click at [337, 124] on div "Campaigns SoulFlora Select All Amazing Botanicals [PERSON_NAME] Dispensary [GEO…" at bounding box center [367, 153] width 542 height 260
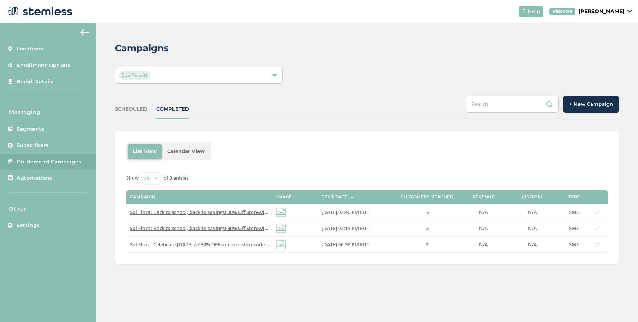
click at [592, 105] on span "+ New Campaign" at bounding box center [591, 105] width 44 height 8
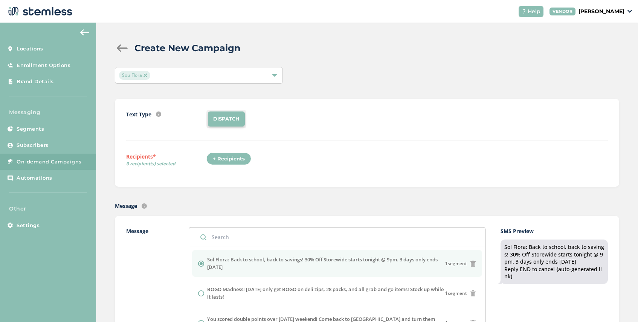
click at [228, 161] on div "+ Recipients" at bounding box center [228, 159] width 45 height 13
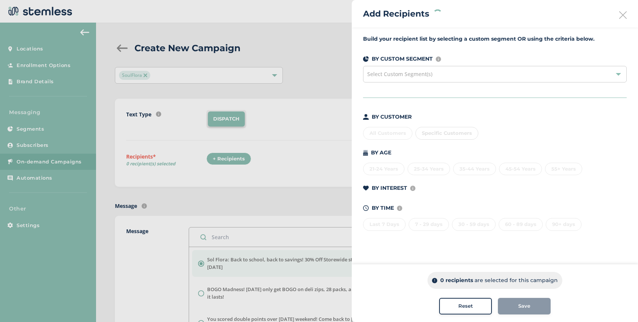
click at [429, 76] on span "Select Custom Segment(s)" at bounding box center [399, 73] width 65 height 7
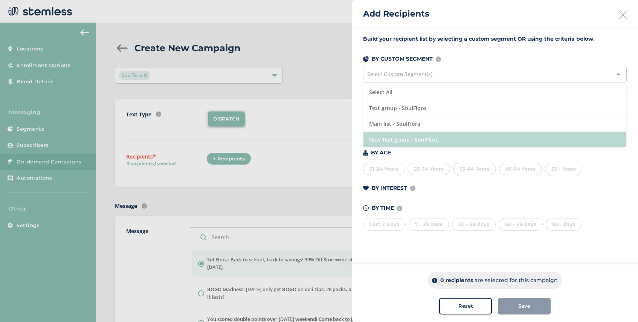
click at [430, 135] on li "New Test group - SoulFlora" at bounding box center [494, 139] width 263 height 15
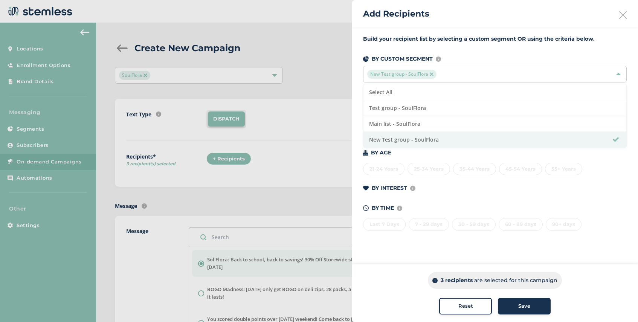
click at [531, 308] on div "Save" at bounding box center [524, 306] width 41 height 8
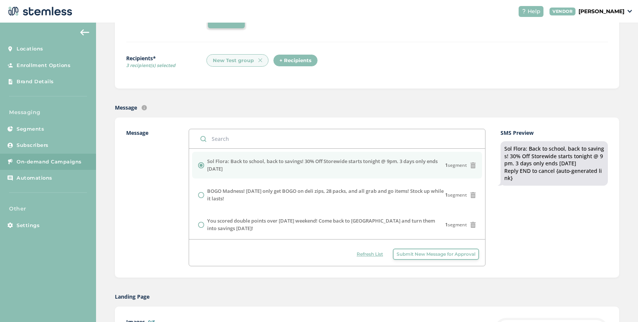
scroll to position [237, 0]
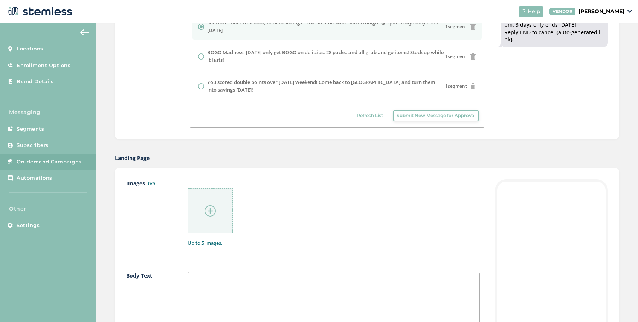
click at [211, 210] on img at bounding box center [210, 210] width 11 height 11
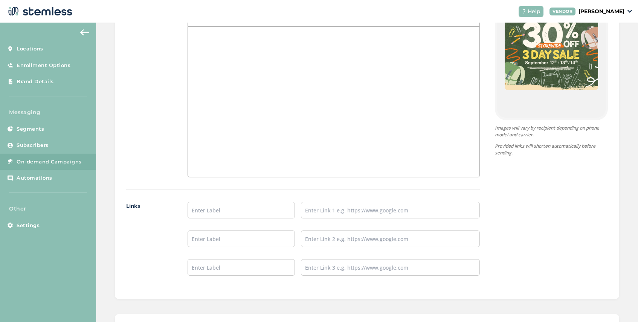
scroll to position [552, 0]
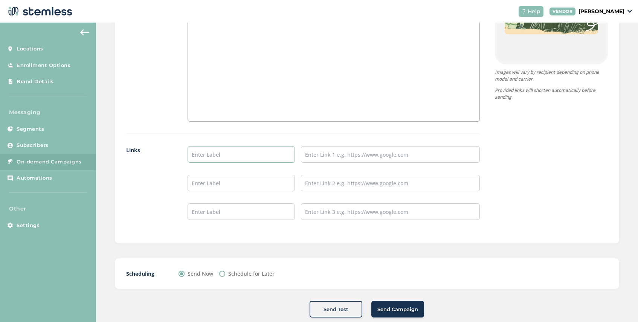
click at [228, 158] on input "text" at bounding box center [241, 154] width 107 height 17
click at [324, 155] on input "text" at bounding box center [390, 154] width 179 height 17
drag, startPoint x: 221, startPoint y: 154, endPoint x: 208, endPoint y: 155, distance: 13.6
click at [208, 155] on input "SHOP NOW" at bounding box center [241, 154] width 107 height 17
type input "SHOP NOW"
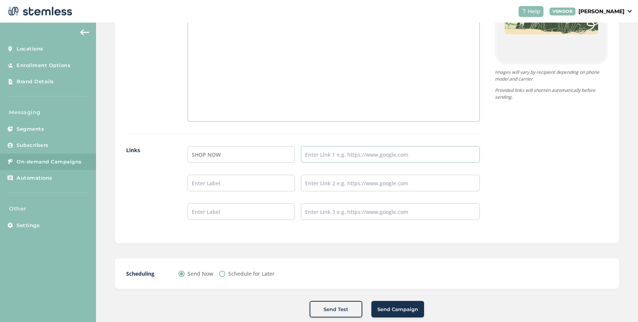
click at [345, 154] on input "text" at bounding box center [390, 154] width 179 height 17
paste input "[URL][DOMAIN_NAME]"
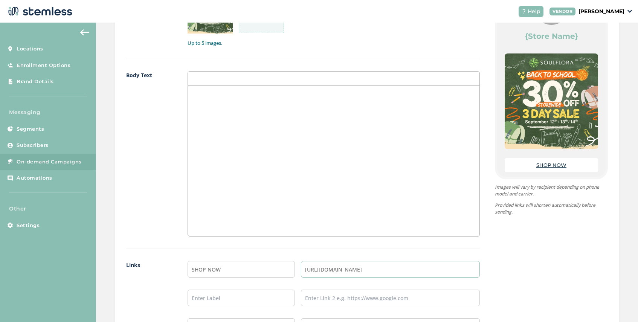
scroll to position [566, 0]
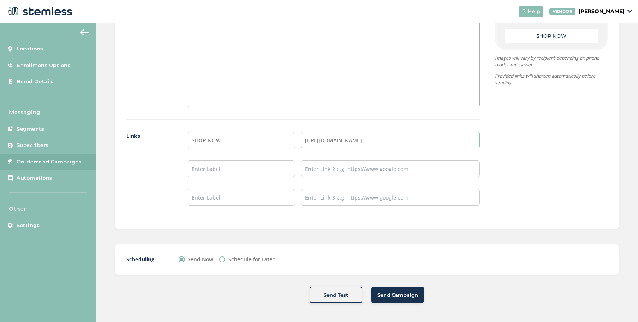
type input "[URL][DOMAIN_NAME]"
click at [395, 292] on span "Send Campaign" at bounding box center [397, 296] width 41 height 8
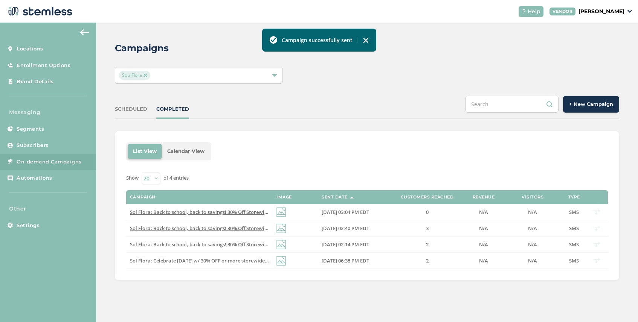
click at [147, 74] on span "SoulFlora" at bounding box center [134, 75] width 31 height 9
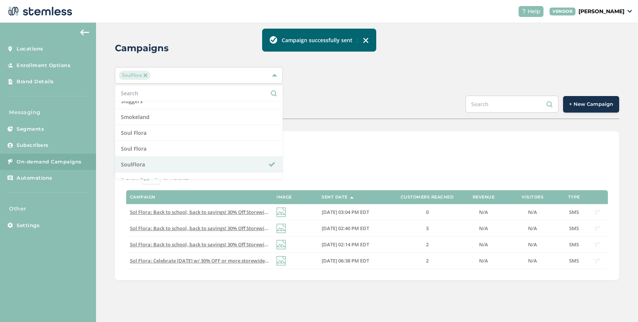
scroll to position [808, 0]
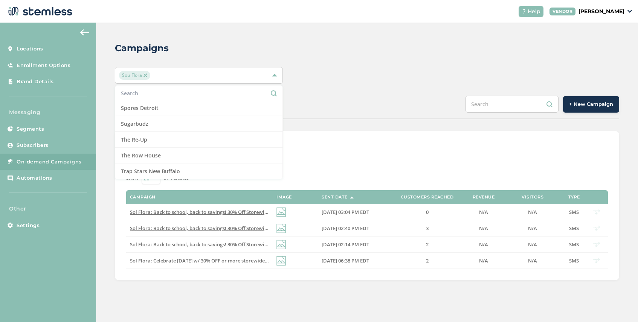
click at [348, 154] on div "List View Calendar View" at bounding box center [367, 151] width 482 height 18
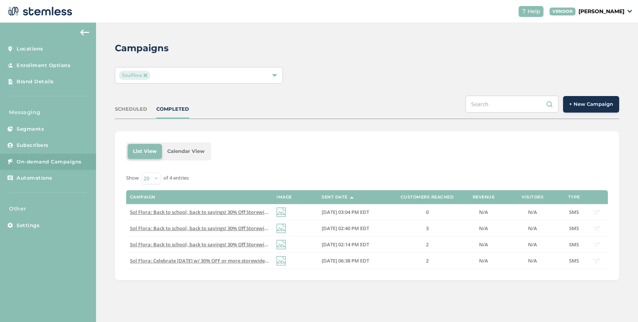
click at [146, 74] on img at bounding box center [146, 75] width 4 height 4
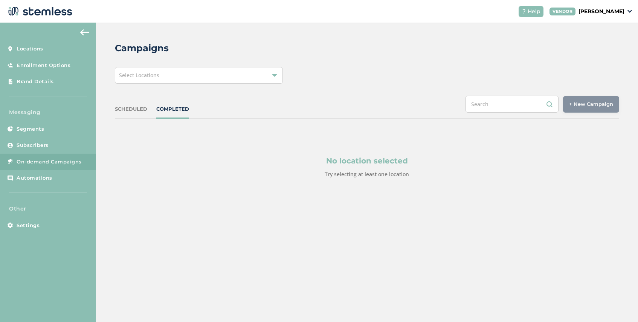
click at [148, 76] on span "Select Locations" at bounding box center [139, 75] width 40 height 7
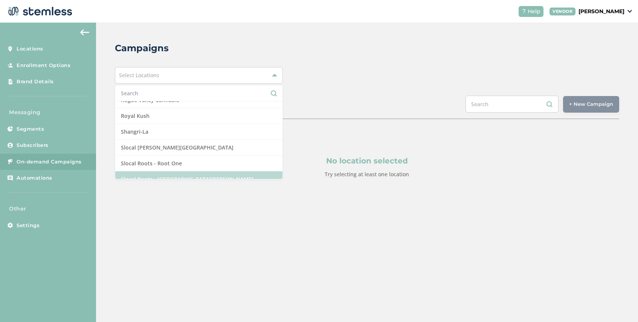
scroll to position [637, 0]
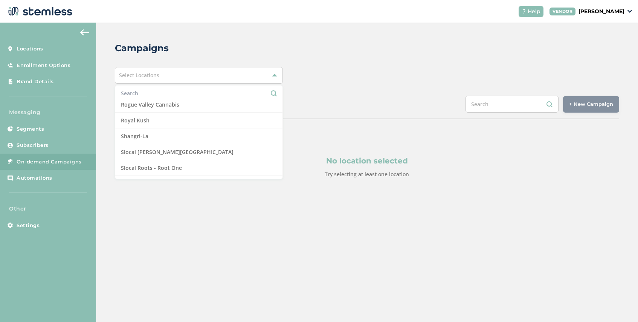
click at [326, 130] on div "No location selected Try selecting at least one location" at bounding box center [367, 167] width 504 height 96
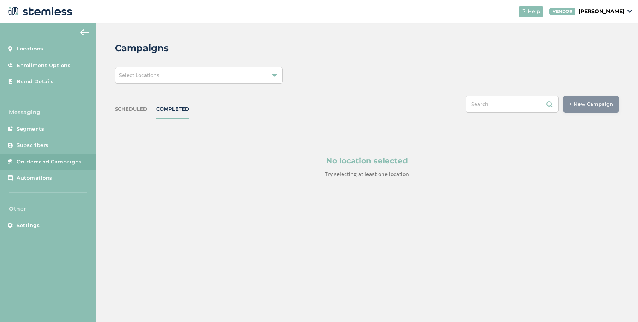
click at [198, 68] on div "Select Locations" at bounding box center [199, 75] width 168 height 17
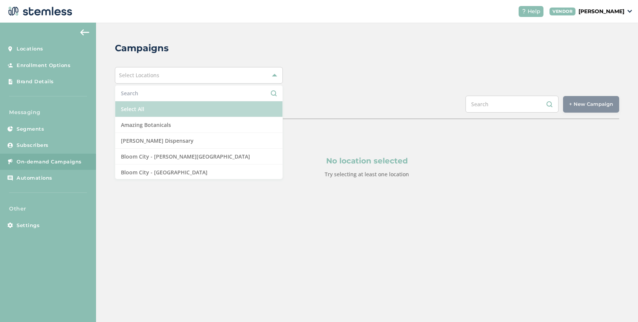
click at [161, 111] on li "Select All" at bounding box center [198, 109] width 167 height 16
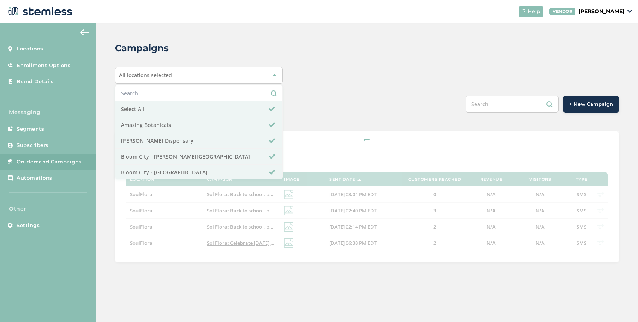
click at [589, 105] on span "+ New Campaign" at bounding box center [591, 105] width 44 height 8
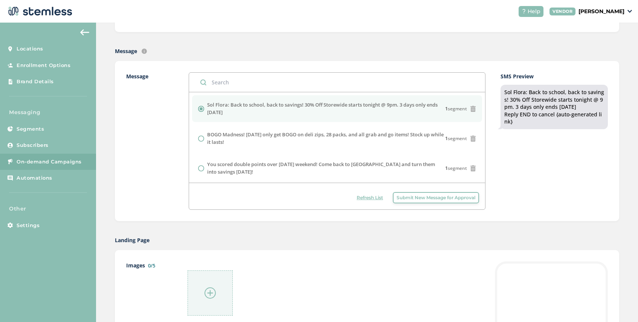
scroll to position [211, 0]
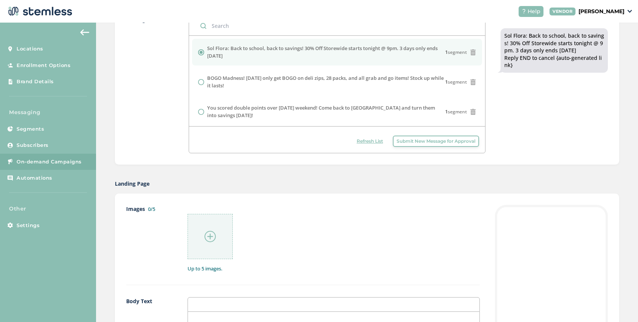
click at [409, 142] on span "Submit New Message for Approval" at bounding box center [436, 141] width 79 height 7
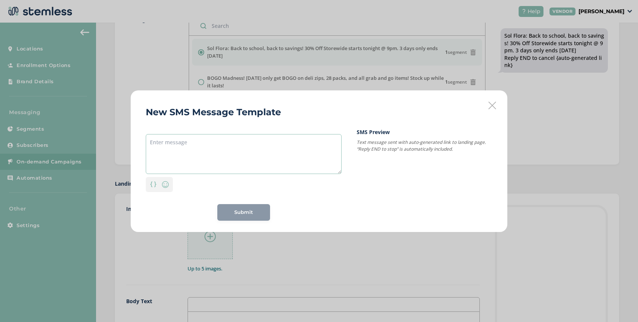
click at [216, 137] on textarea at bounding box center [244, 154] width 196 height 40
paste textarea "[URL][DOMAIN_NAME]"
type textarea "[URL][DOMAIN_NAME]"
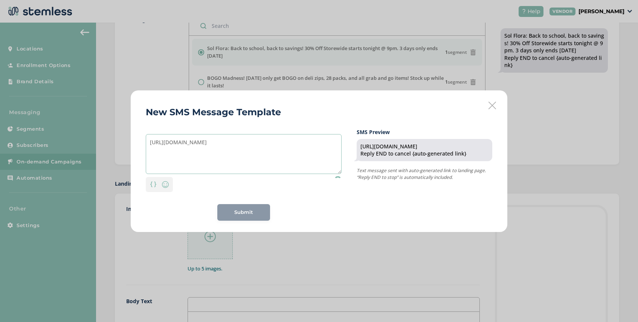
drag, startPoint x: 234, startPoint y: 142, endPoint x: 86, endPoint y: 142, distance: 148.0
click at [86, 142] on div "New SMS Message Template [URL][DOMAIN_NAME] Personalization Emoji Submit SMS Pr…" at bounding box center [319, 161] width 638 height 322
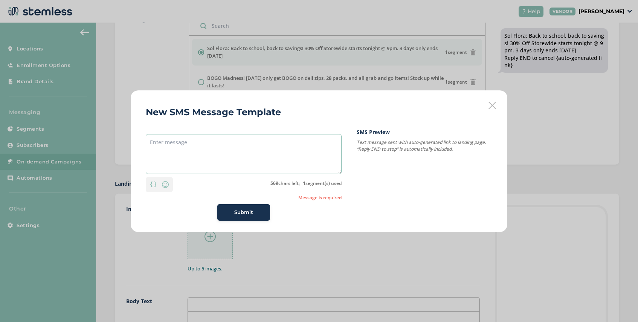
paste textarea "🚨New Drops = Weekend Prep🚨 @ Nexleaf and Live Source - Tap for more info"
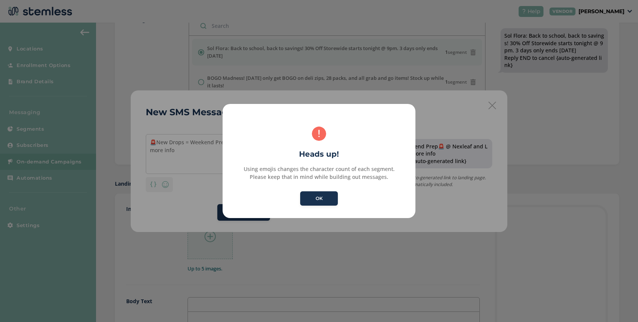
click at [231, 141] on div "× ! Heads up! Using emojis changes the character count of each segment. Please …" at bounding box center [319, 161] width 193 height 115
click at [307, 197] on button "OK" at bounding box center [319, 198] width 38 height 14
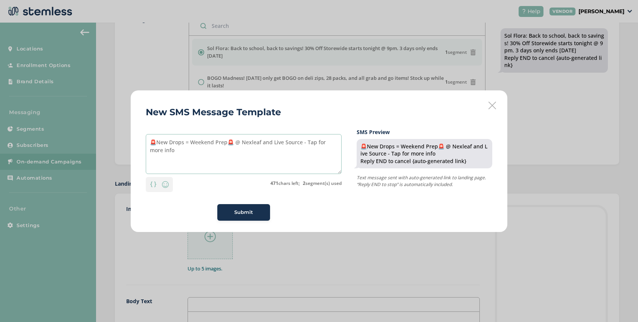
click at [231, 144] on textarea "🚨New Drops = Weekend Prep🚨 @ Nexleaf and Live Source - Tap for more info" at bounding box center [244, 154] width 196 height 40
click at [155, 144] on textarea "🚨New Drops = Weekend Prep @ Nexleaf and Live Source - Tap for more info" at bounding box center [244, 154] width 196 height 40
click at [243, 143] on textarea "New Drops = Weekend Prep @ Nexleaf and Live Source - Tap for more info" at bounding box center [244, 154] width 196 height 40
click at [297, 144] on textarea "New Drops = Weekend Prep @ Nexlef and Live Source - Tap for more info" at bounding box center [244, 154] width 196 height 40
click at [160, 151] on textarea "New Drops = Weekend Prep @ Nexlef and Live Source - Tap link for more info" at bounding box center [244, 154] width 196 height 40
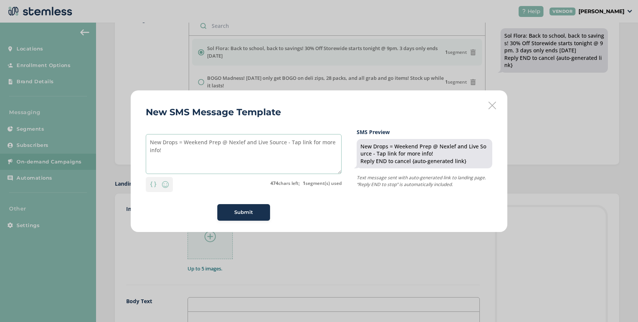
type textarea "New Drops = Weekend Prep @ Nexlef and Live Source - Tap link for more info!"
click at [248, 211] on span "Submit" at bounding box center [243, 213] width 19 height 8
